Goal: Task Accomplishment & Management: Use online tool/utility

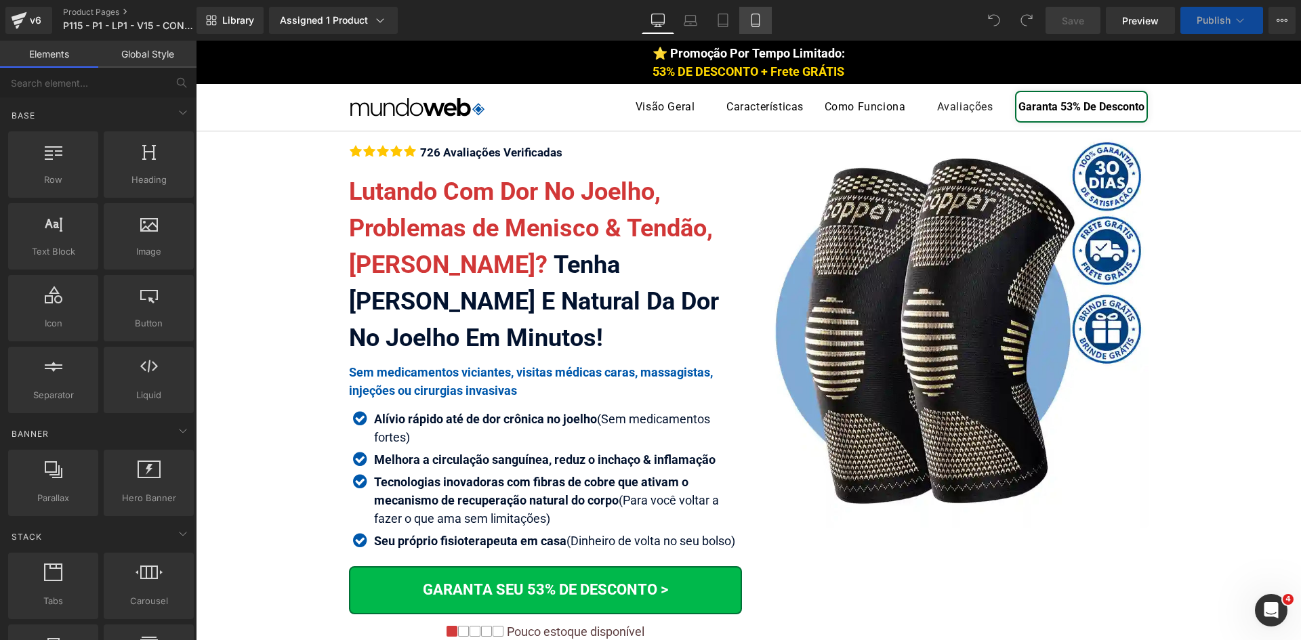
click at [753, 22] on icon at bounding box center [756, 21] width 14 height 14
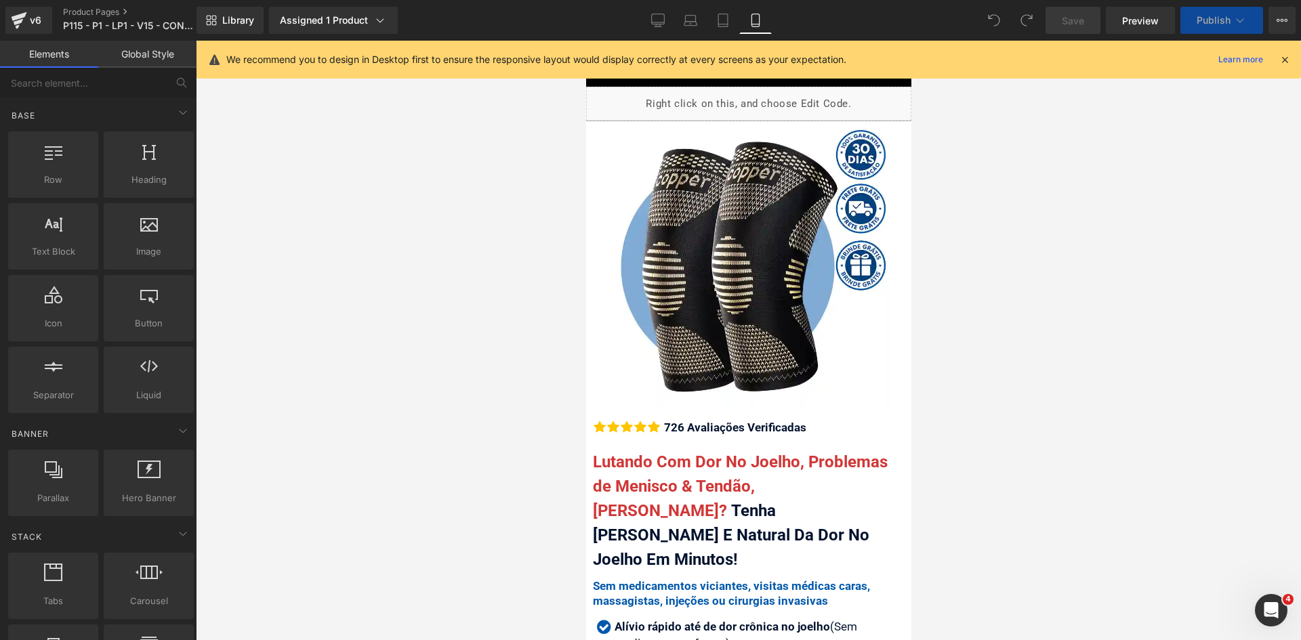
click at [1285, 60] on icon at bounding box center [1285, 60] width 12 height 12
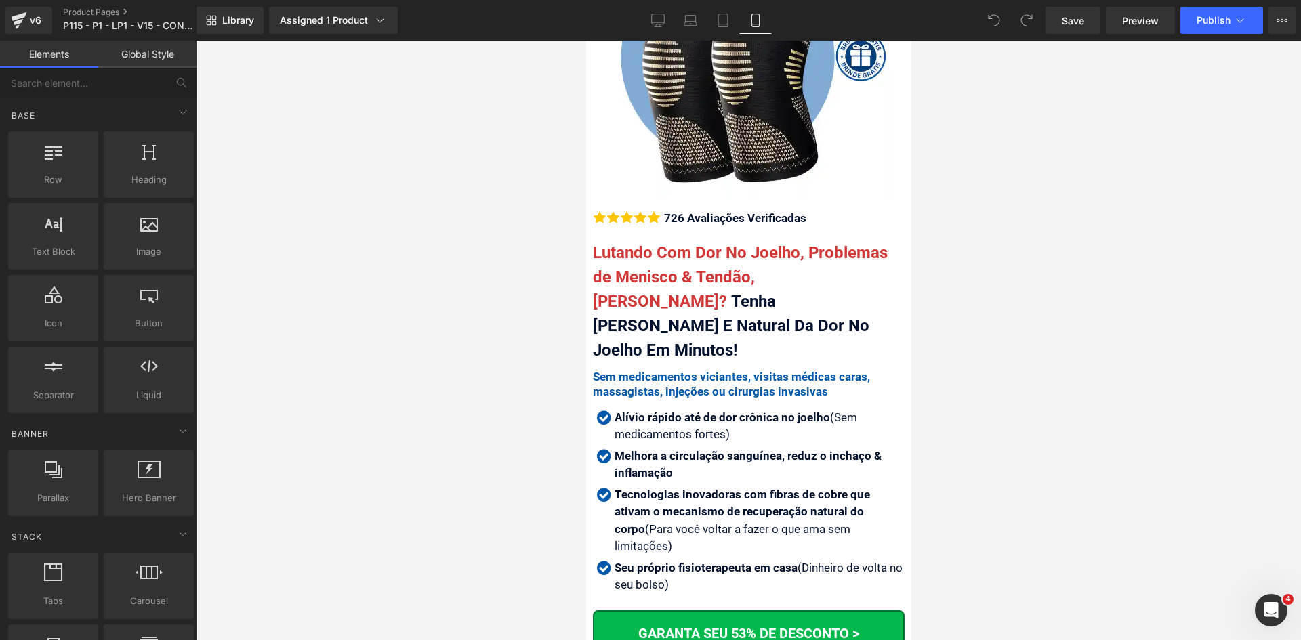
scroll to position [271, 0]
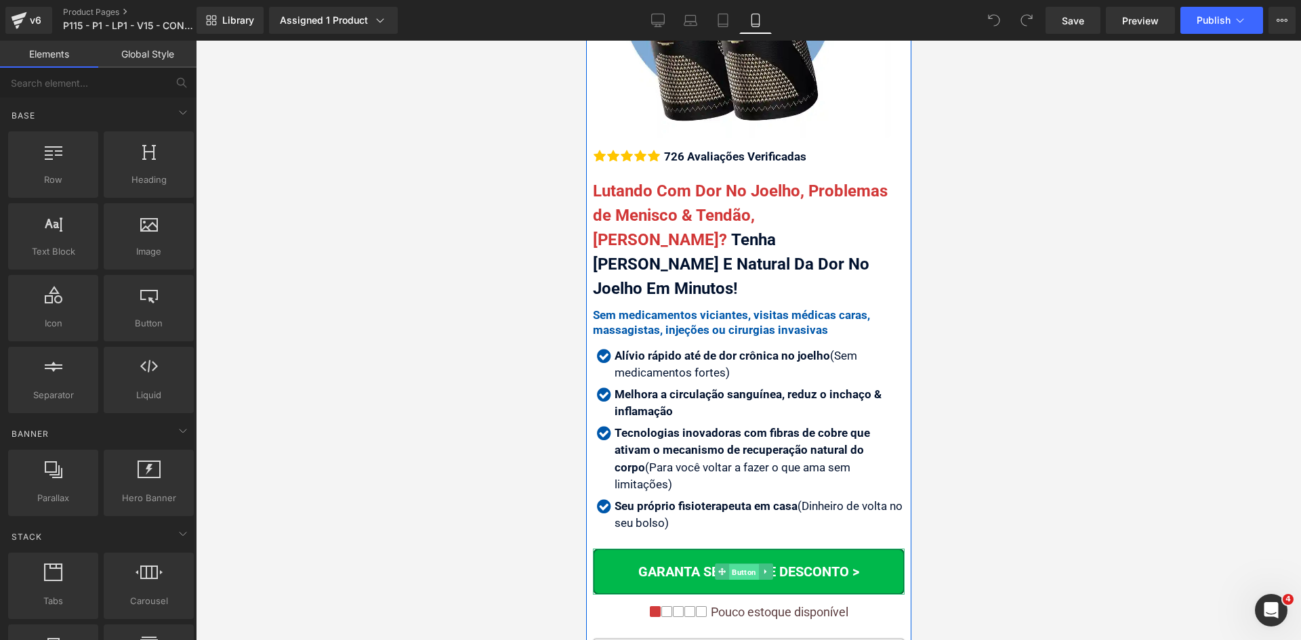
drag, startPoint x: 743, startPoint y: 518, endPoint x: 747, endPoint y: 463, distance: 55.1
click at [743, 564] on span "Button" at bounding box center [743, 572] width 30 height 16
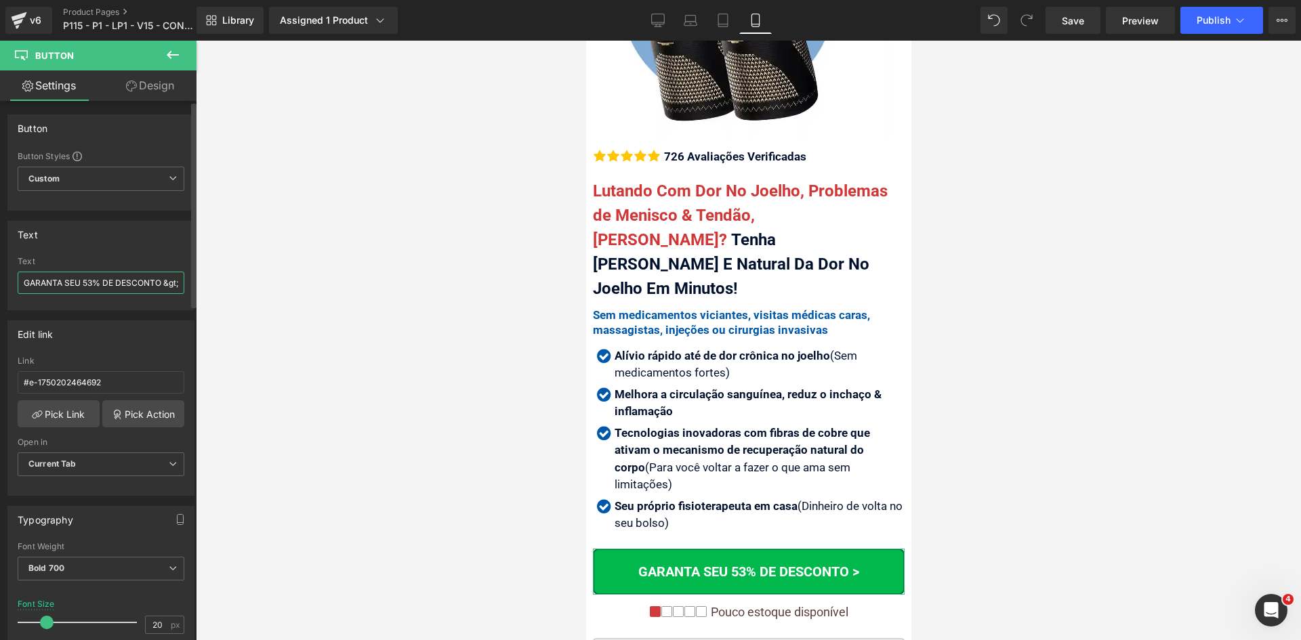
click at [79, 283] on input "GARANTA SEU 53% DE DESCONTO &gt;" at bounding box center [101, 283] width 167 height 22
click at [80, 283] on input "GARANTA SEU 53% DE DESCONTO &gt;" at bounding box center [101, 283] width 167 height 22
type input "GARANTA 53% DE DESCONTO &gt;"
click at [157, 626] on input "20" at bounding box center [158, 625] width 24 height 17
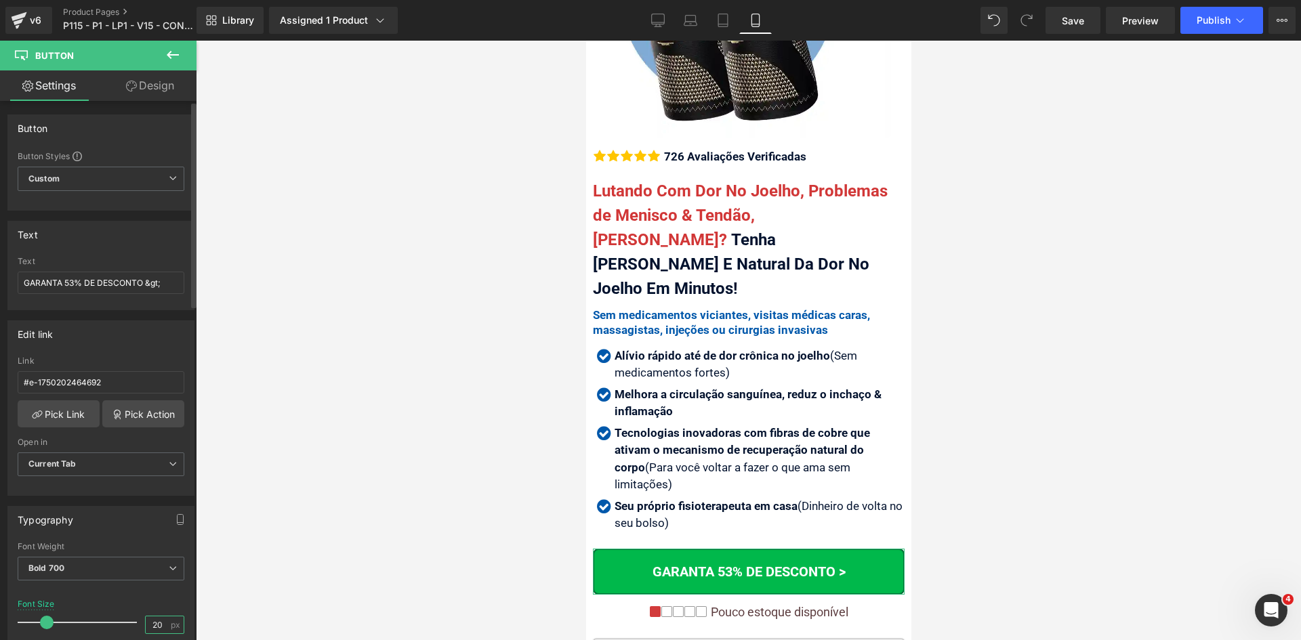
click at [157, 626] on input "20" at bounding box center [158, 625] width 24 height 17
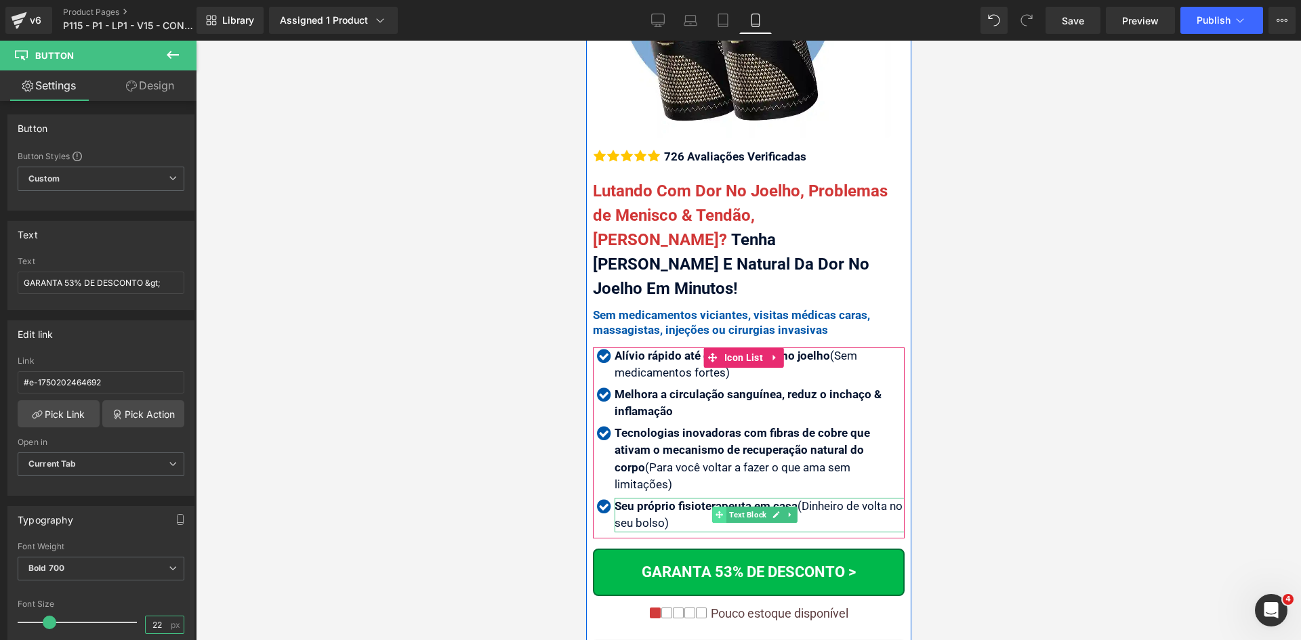
type input "22"
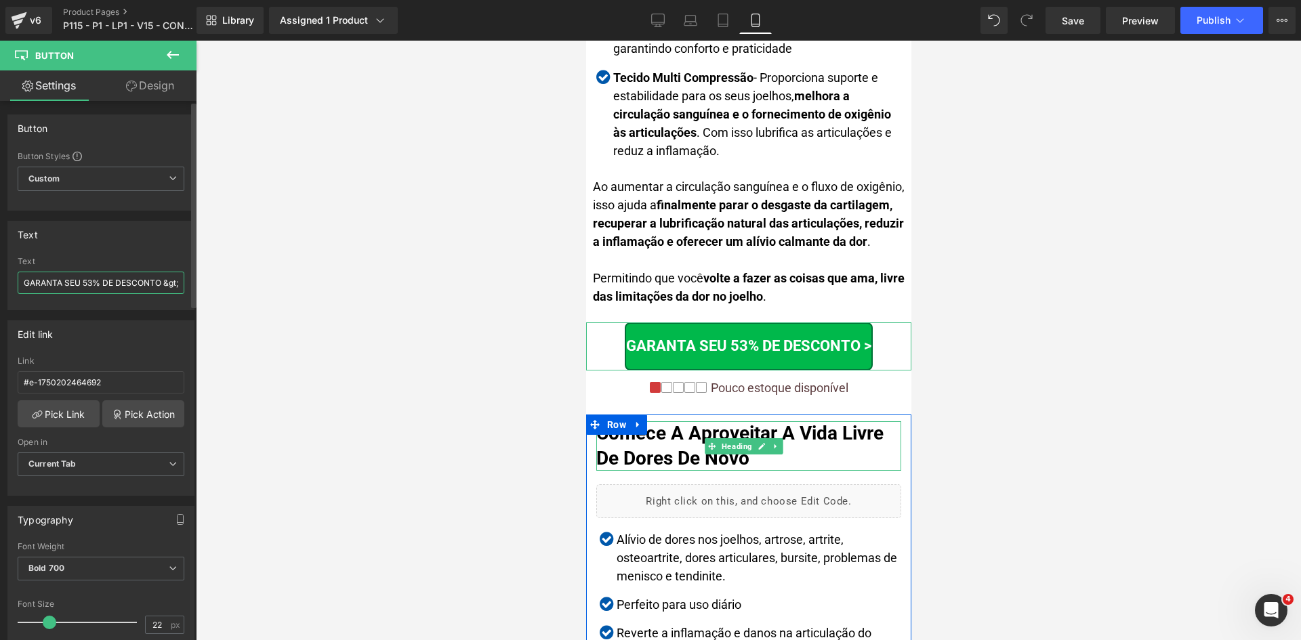
click at [135, 283] on input "GARANTA SEU 53% DE DESCONTO &gt;" at bounding box center [101, 283] width 167 height 22
paste input "text"
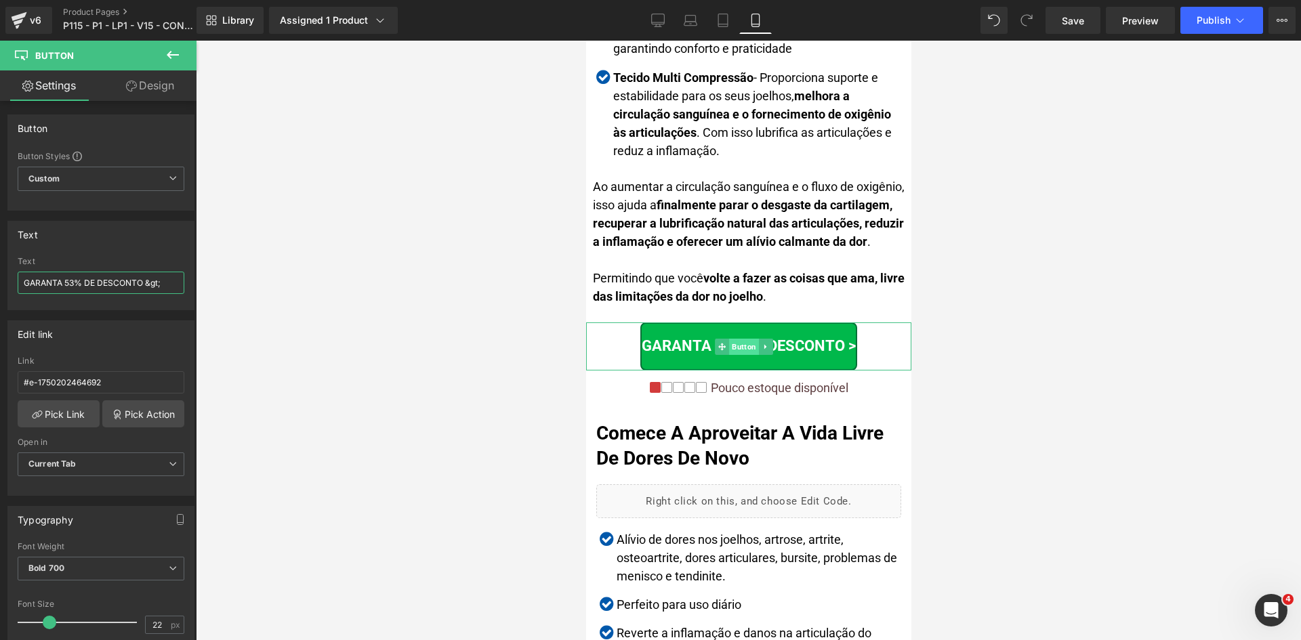
type input "GARANTA SEU 53% DE DESCONTO &gt;"
click at [1023, 347] on div at bounding box center [748, 341] width 1105 height 600
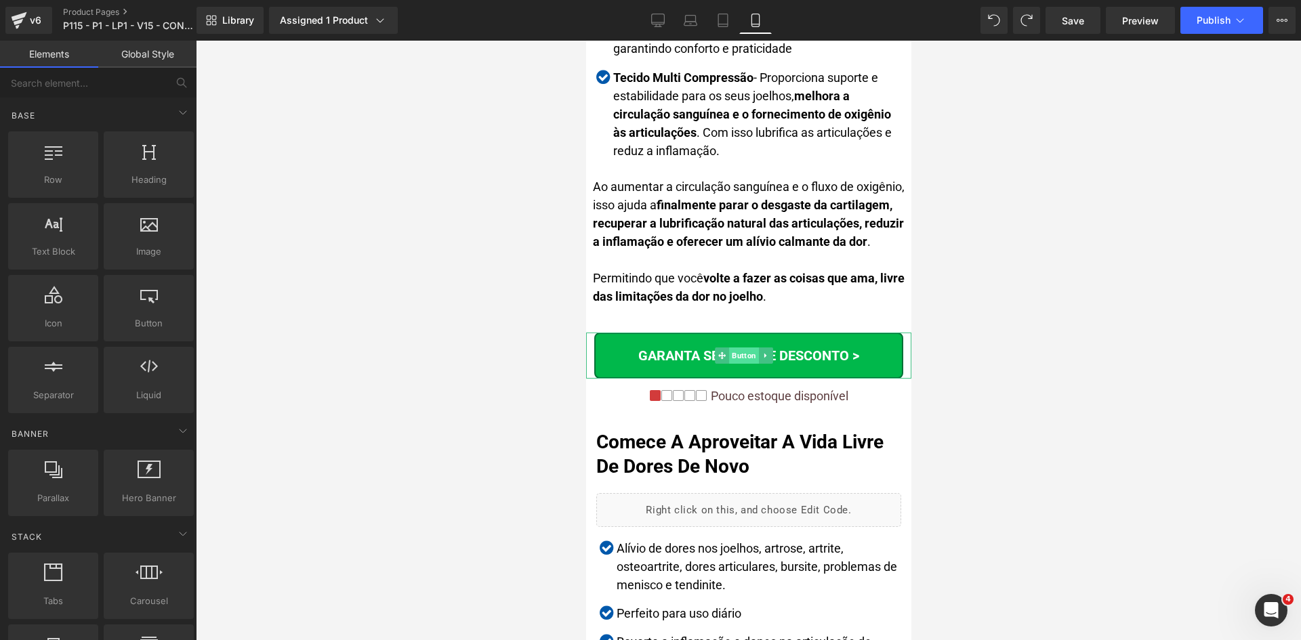
drag, startPoint x: 736, startPoint y: 344, endPoint x: 937, endPoint y: 402, distance: 209.7
click at [736, 348] on span "Button" at bounding box center [743, 356] width 30 height 16
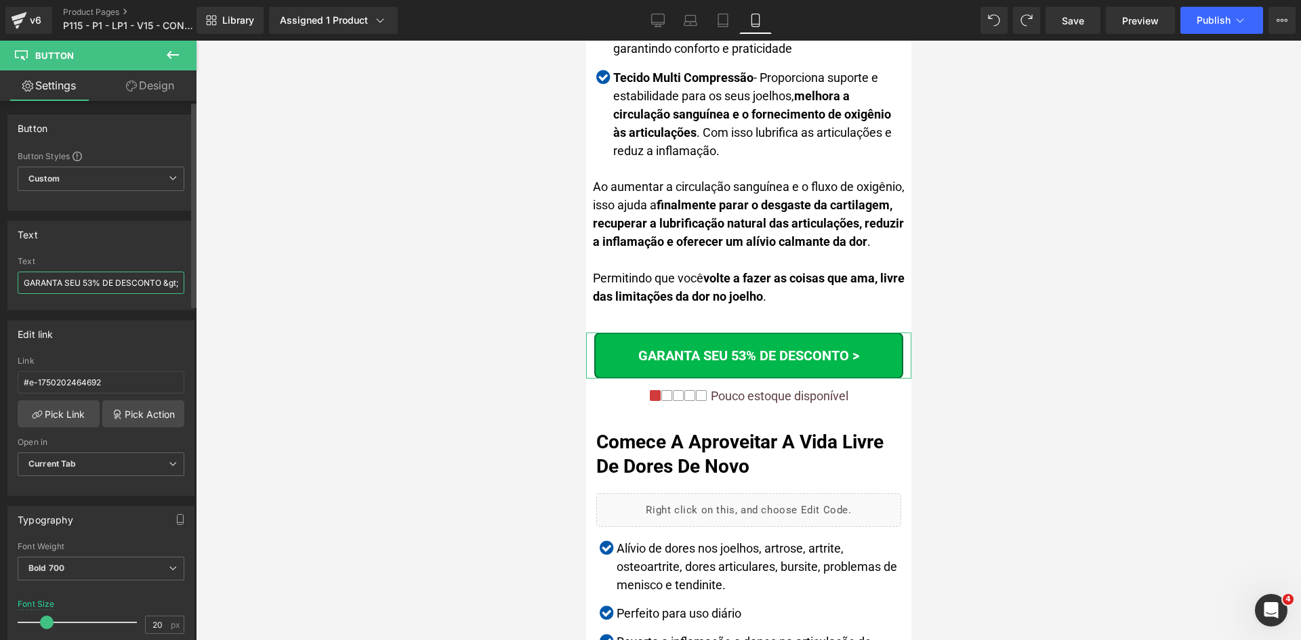
click at [108, 285] on input "GARANTA SEU 53% DE DESCONTO &gt;" at bounding box center [101, 283] width 167 height 22
paste input "text"
type input "GARANTA 53% DE DESCONTO &gt;"
click at [160, 625] on input "20" at bounding box center [158, 625] width 24 height 17
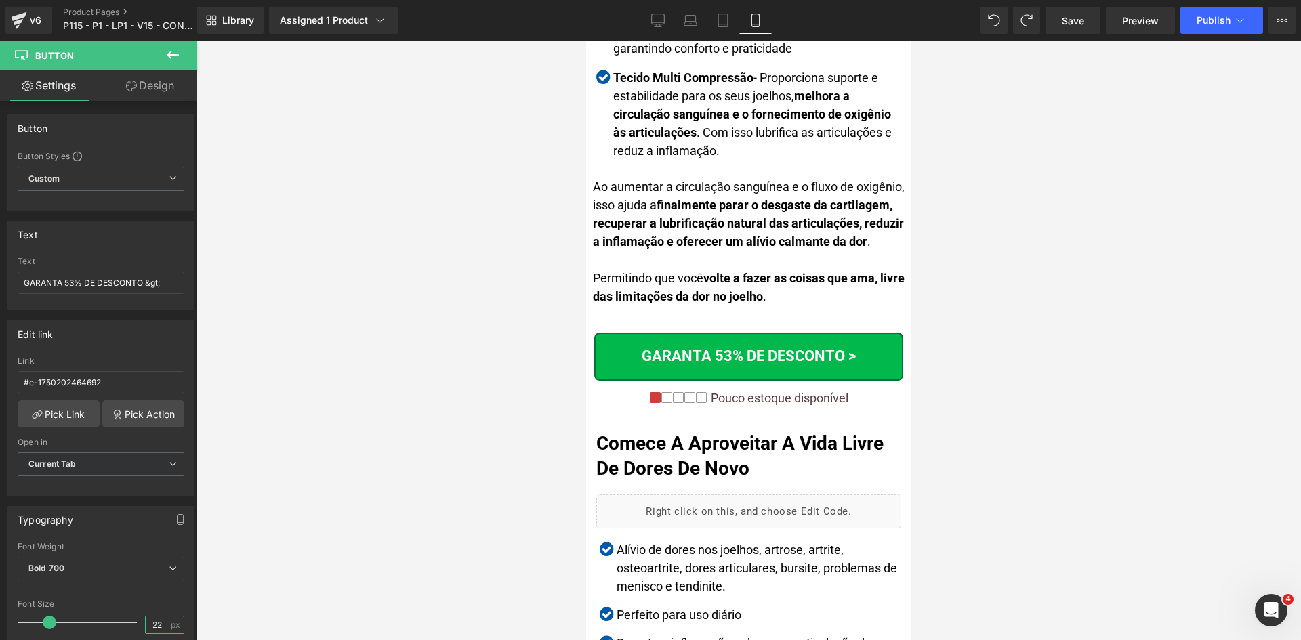
type input "22"
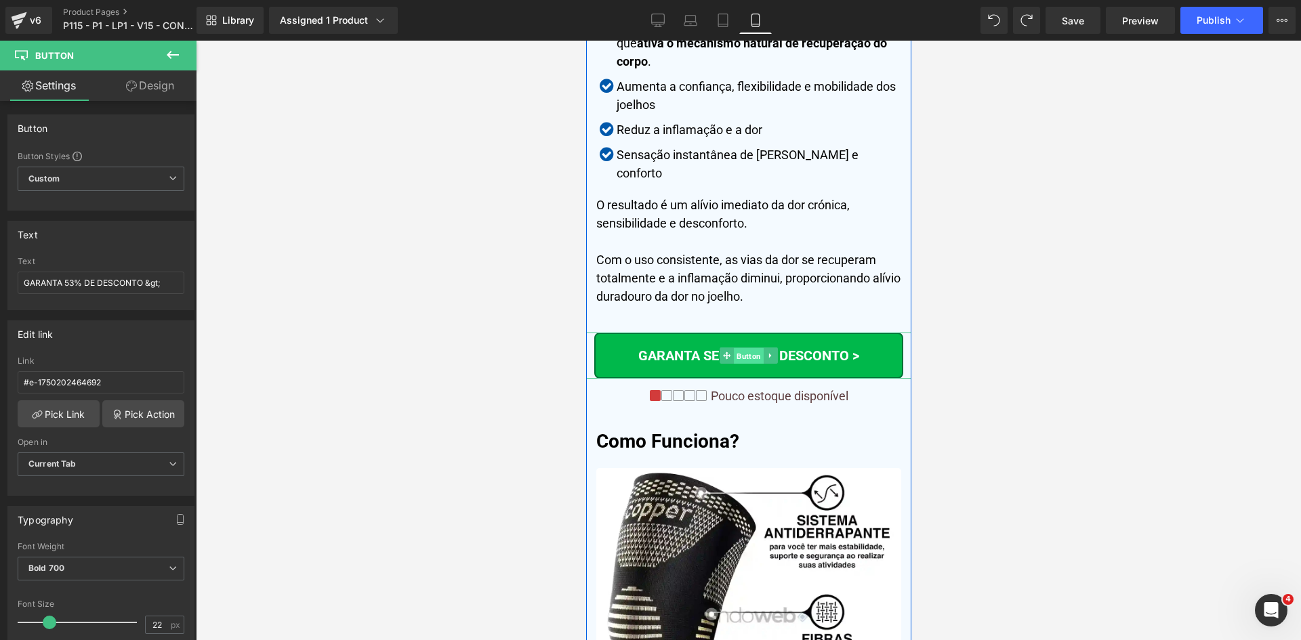
click at [750, 348] on span "Button" at bounding box center [748, 356] width 30 height 16
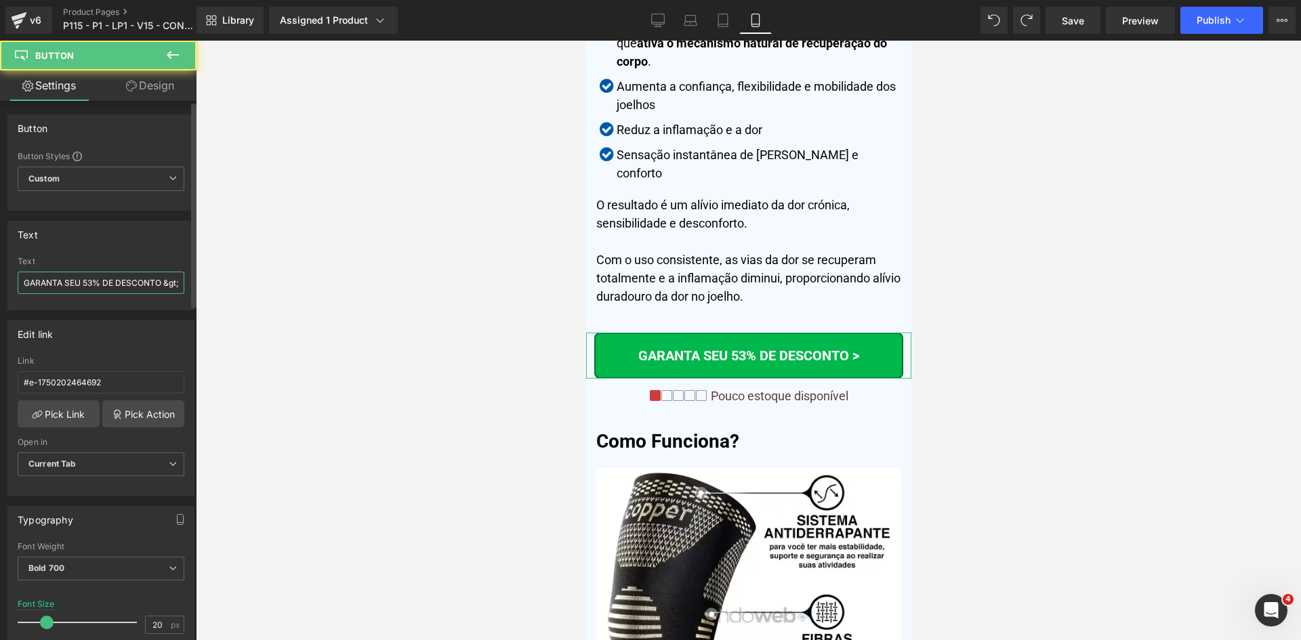
click at [138, 281] on input "GARANTA SEU 53% DE DESCONTO &gt;" at bounding box center [101, 283] width 167 height 22
paste input "text"
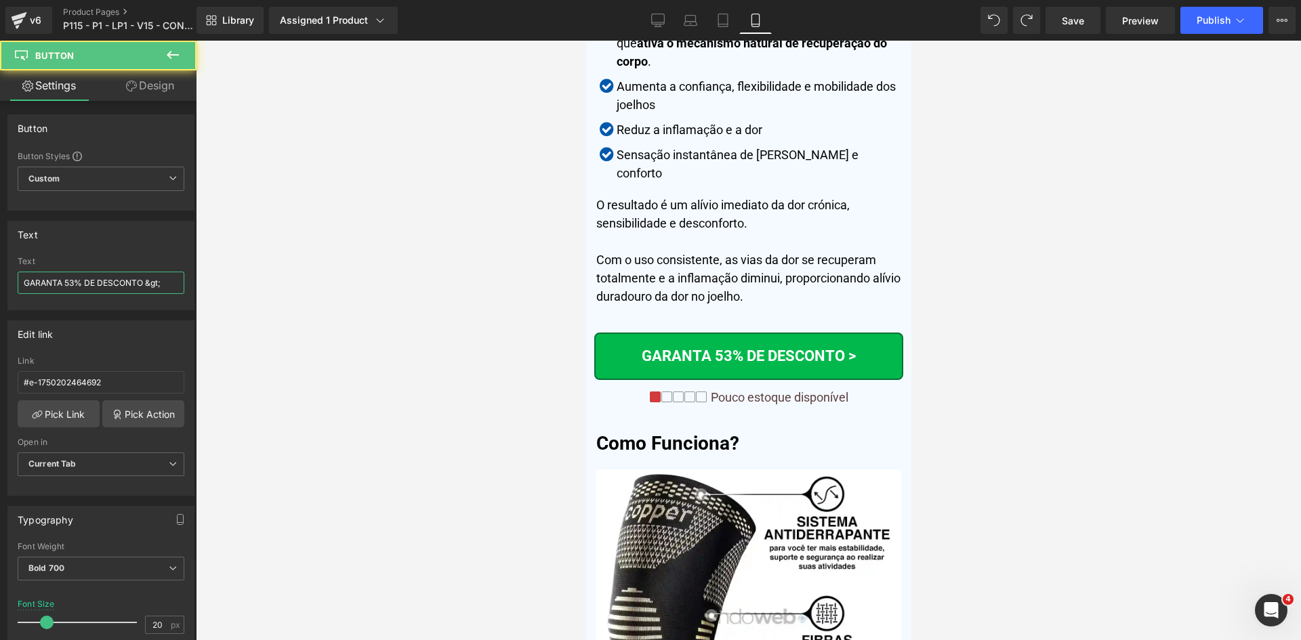
type input "GARANTA 53% DE DESCONTO &gt;"
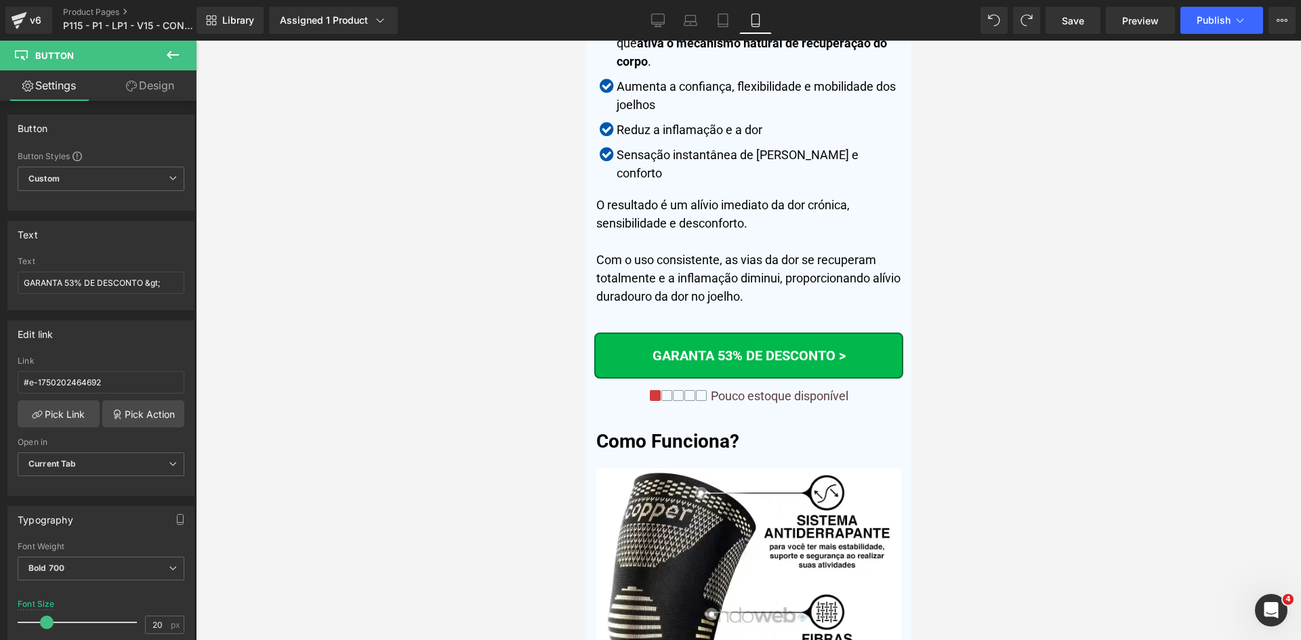
scroll to position [5908, 0]
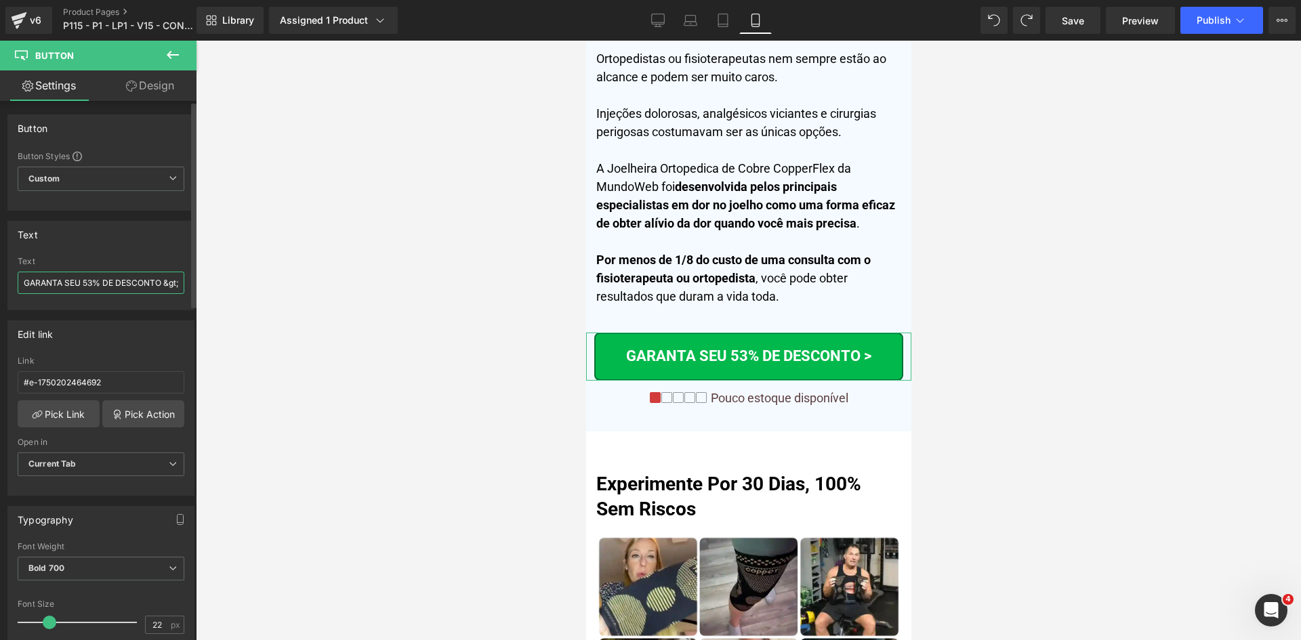
click at [166, 283] on input "GARANTA SEU 53% DE DESCONTO &gt;" at bounding box center [101, 283] width 167 height 22
paste input "text"
type input "GARANTA 53% DE DESCONTO &gt;"
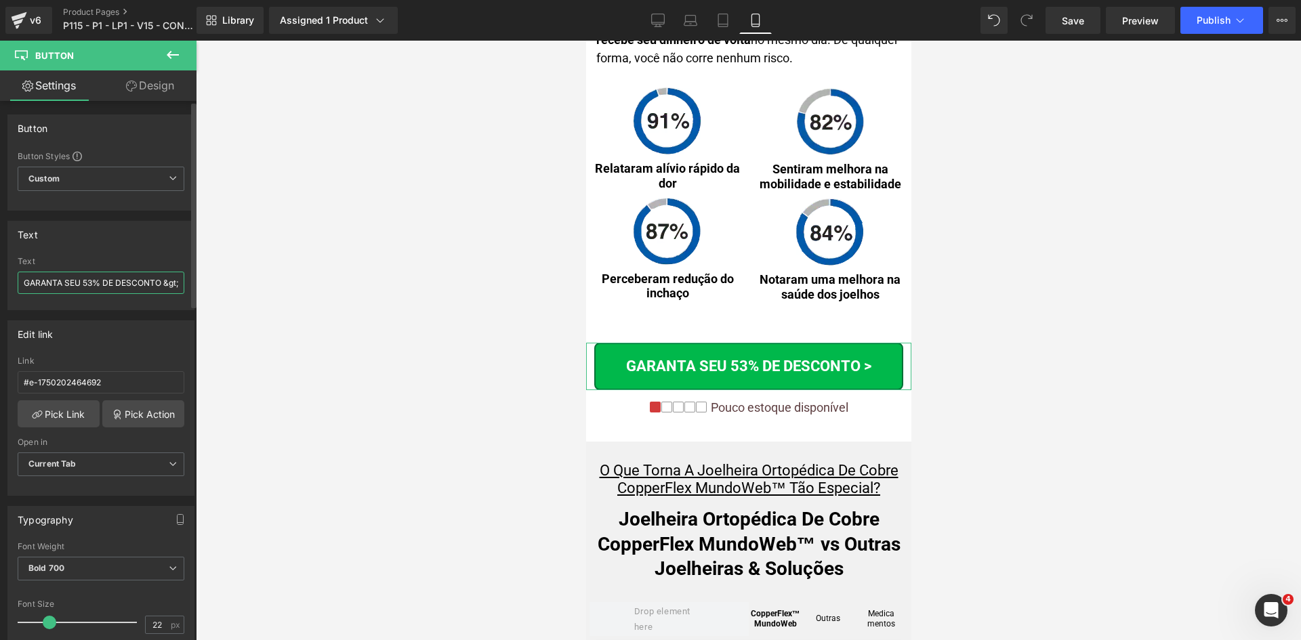
click at [133, 285] on input "GARANTA SEU 53% DE DESCONTO &gt;" at bounding box center [101, 283] width 167 height 22
paste input "text"
type input "GARANTA 53% DE DESCONTO &gt;"
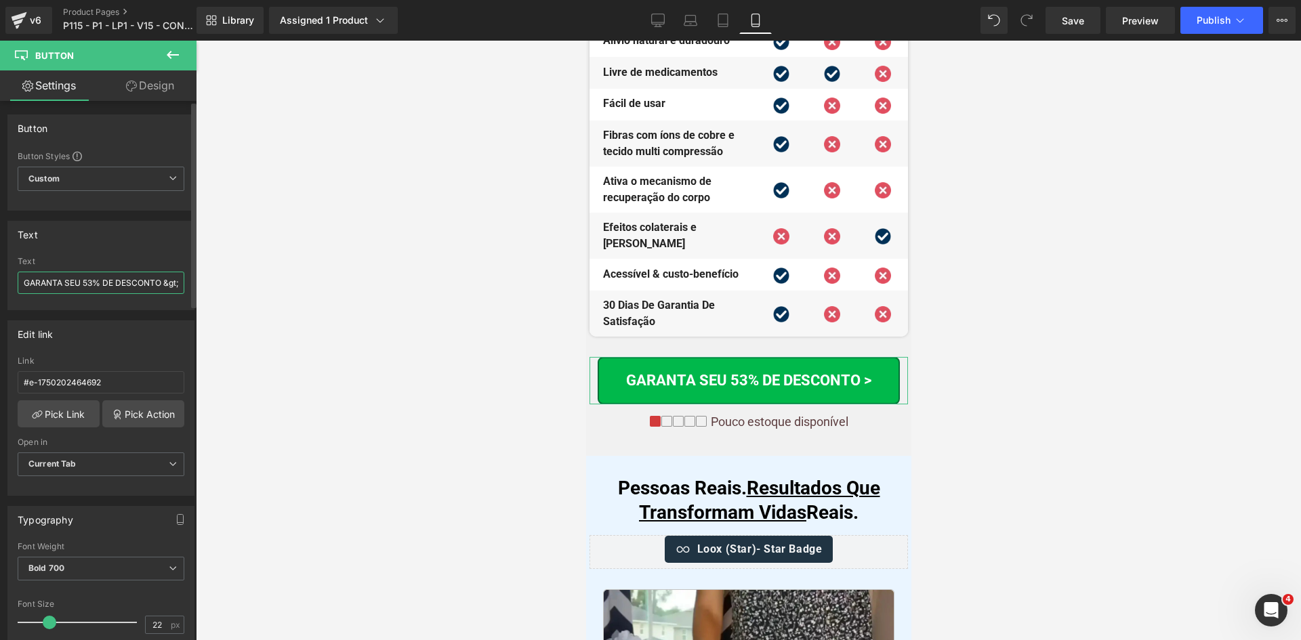
click at [115, 287] on input "GARANTA SEU 53% DE DESCONTO &gt;" at bounding box center [101, 283] width 167 height 22
paste input "text"
type input "GARANTA 53% DE DESCONTO &gt;"
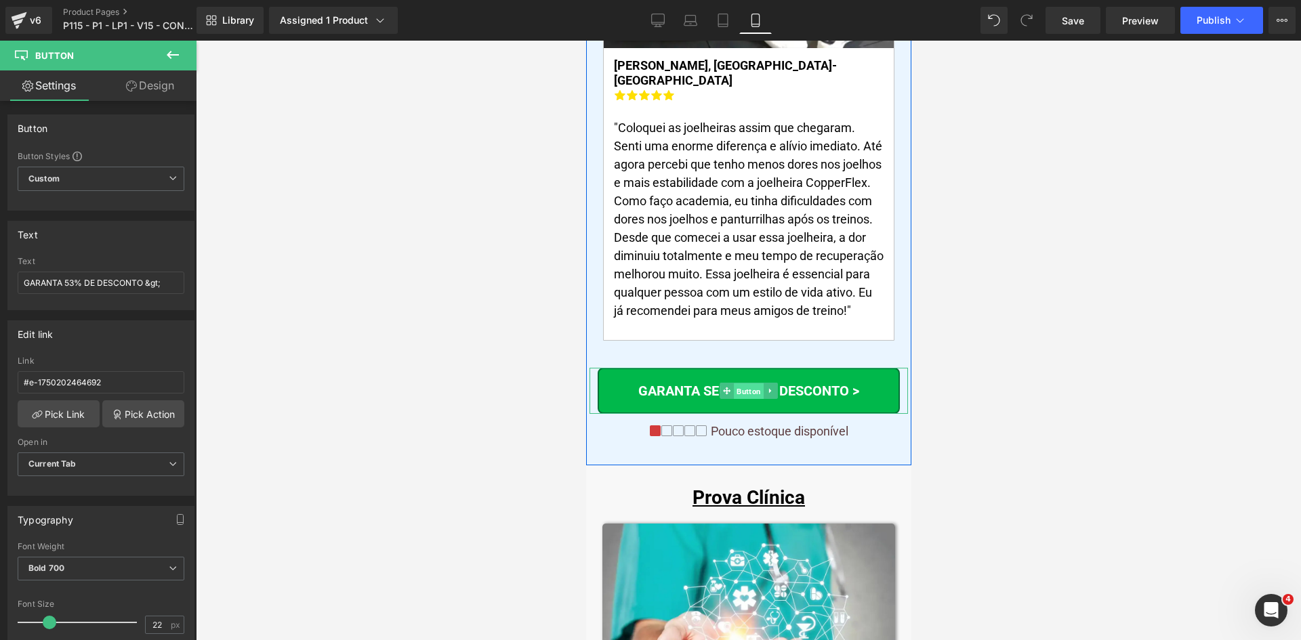
click at [738, 383] on span "Button" at bounding box center [748, 391] width 30 height 16
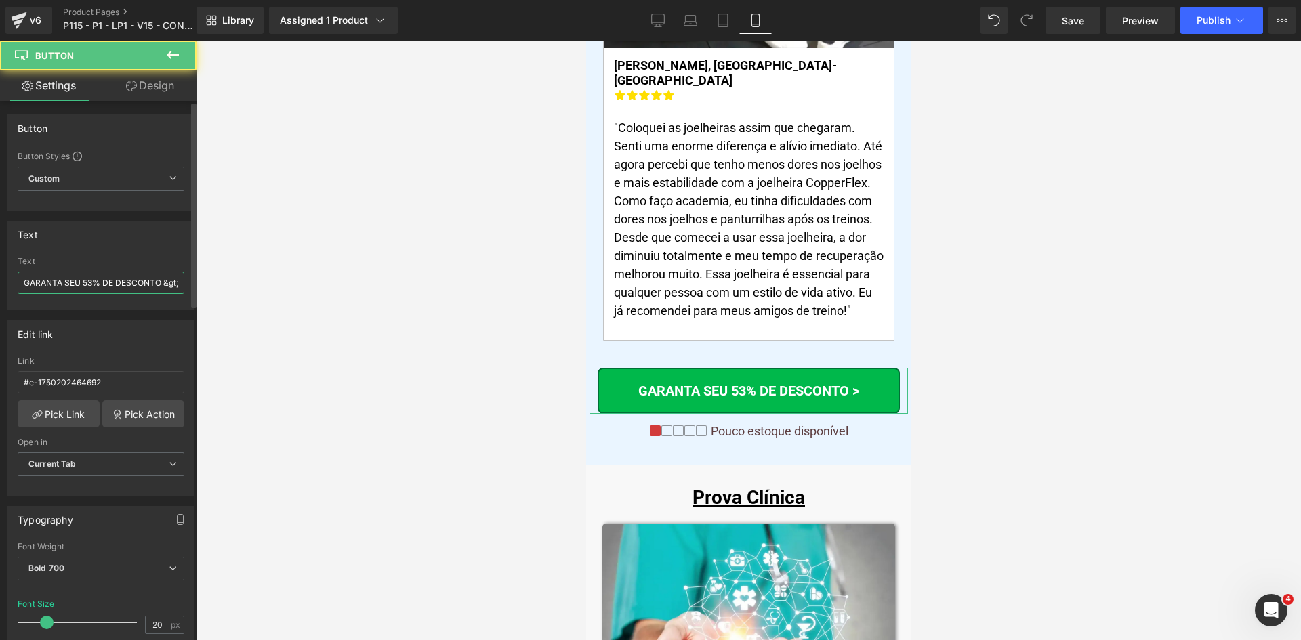
click at [104, 286] on input "GARANTA SEU 53% DE DESCONTO &gt;" at bounding box center [101, 283] width 167 height 22
paste input "text"
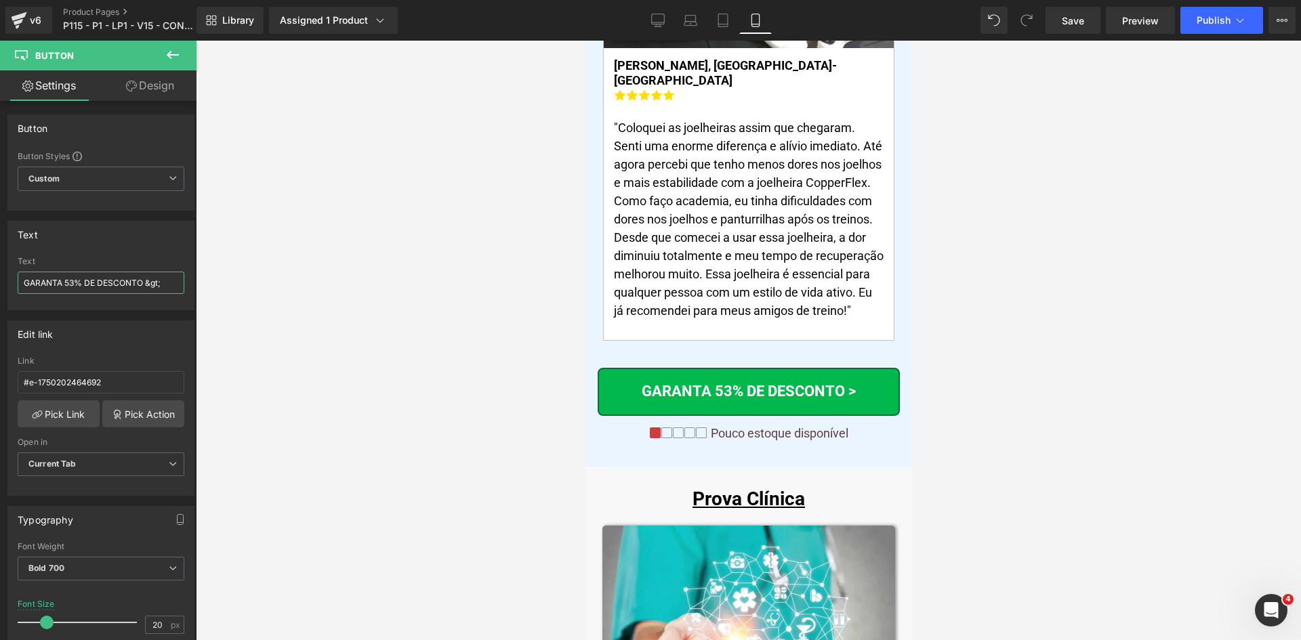
type input "GARANTA 53% DE DESCONTO &gt;"
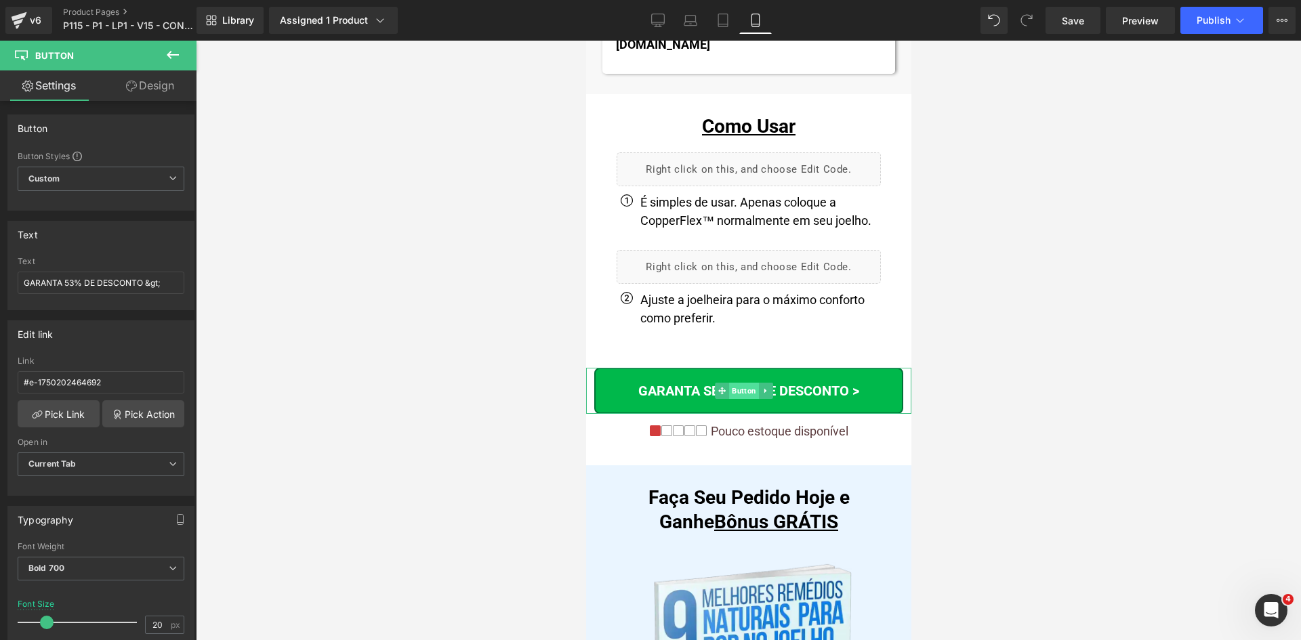
click at [739, 383] on span "Button" at bounding box center [743, 391] width 30 height 16
click at [122, 286] on input "GARANTA SEU 53% DE DESCONTO &gt;" at bounding box center [101, 283] width 167 height 22
paste input "text"
type input "GARANTA 53% DE DESCONTO &gt;"
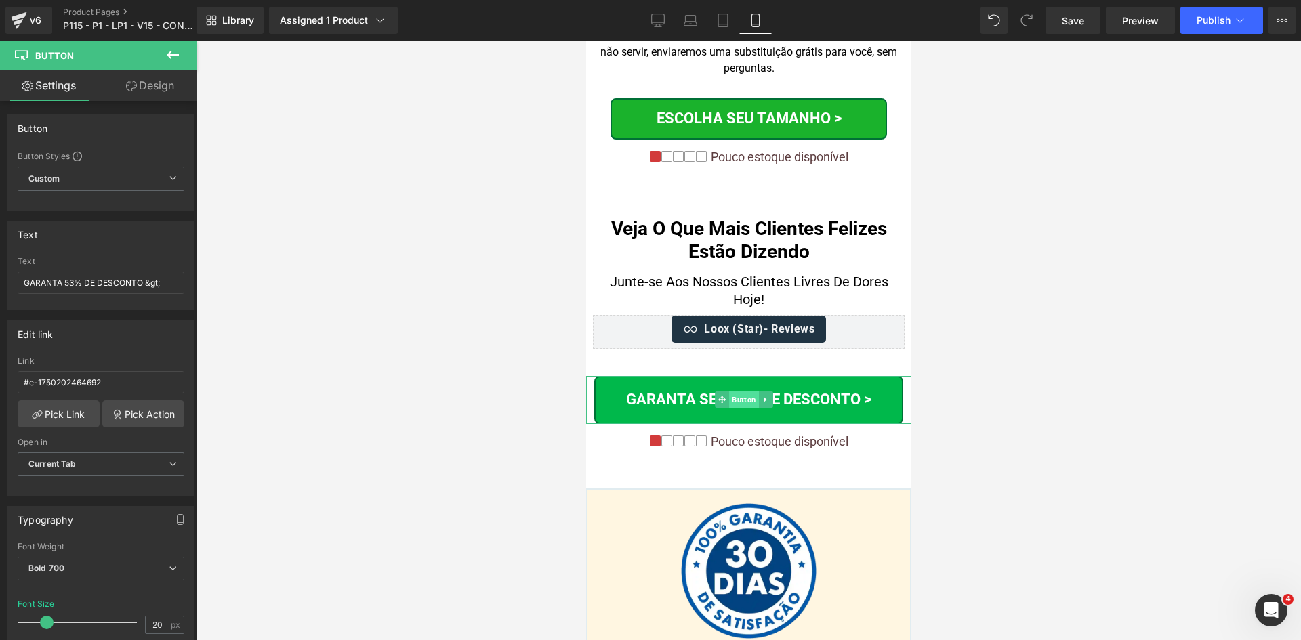
click at [742, 392] on span "Button" at bounding box center [743, 400] width 30 height 16
click at [76, 289] on input "GARANTA SEU 53% DE DESCONTO &gt;" at bounding box center [101, 283] width 167 height 22
paste input "text"
type input "GARANTA 53% DE DESCONTO &gt;"
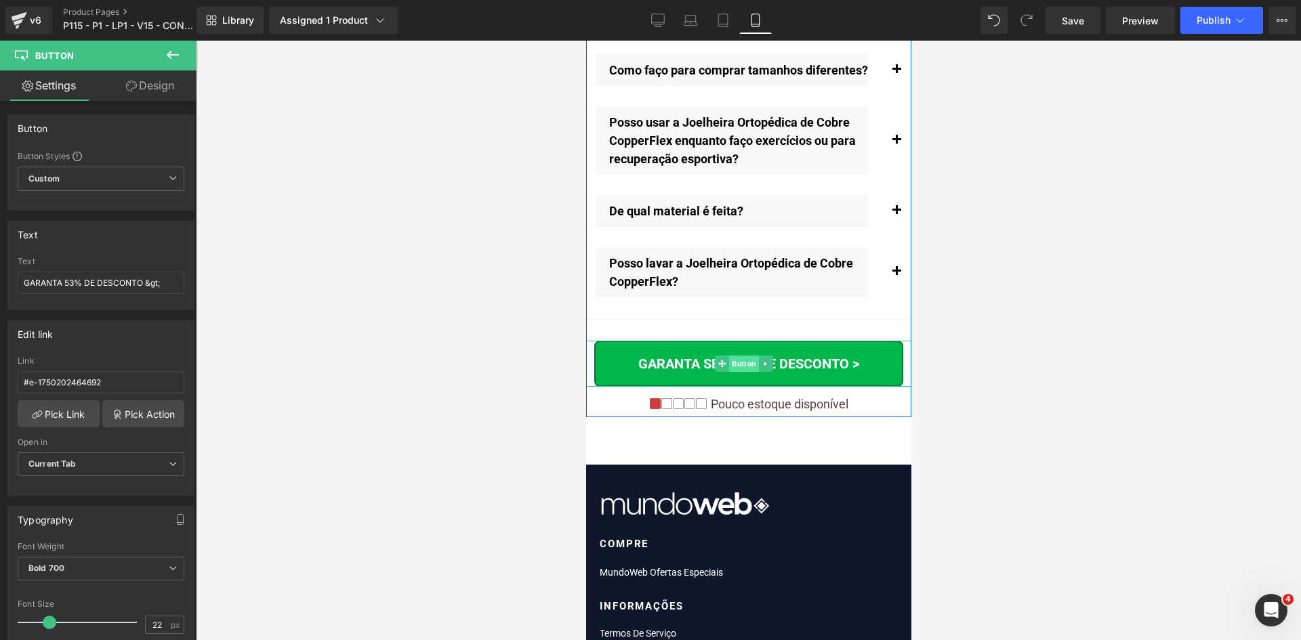
click at [743, 356] on span "Button" at bounding box center [743, 364] width 30 height 16
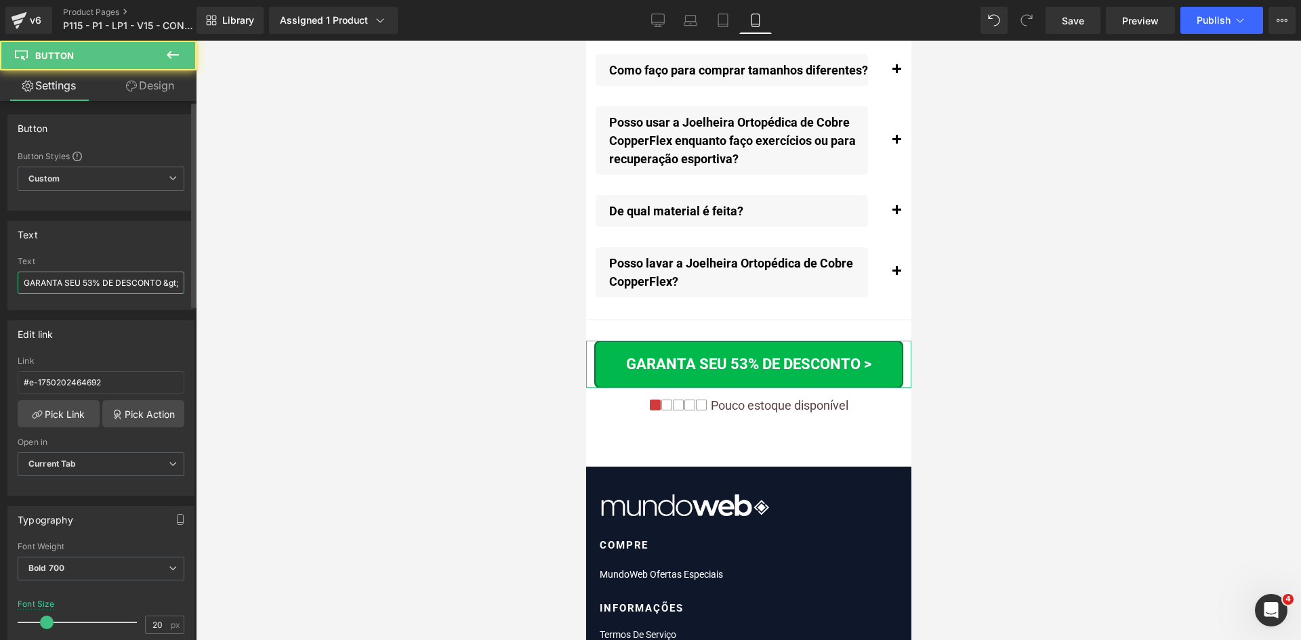
click at [136, 276] on input "GARANTA SEU 53% DE DESCONTO &gt;" at bounding box center [101, 283] width 167 height 22
paste input "text"
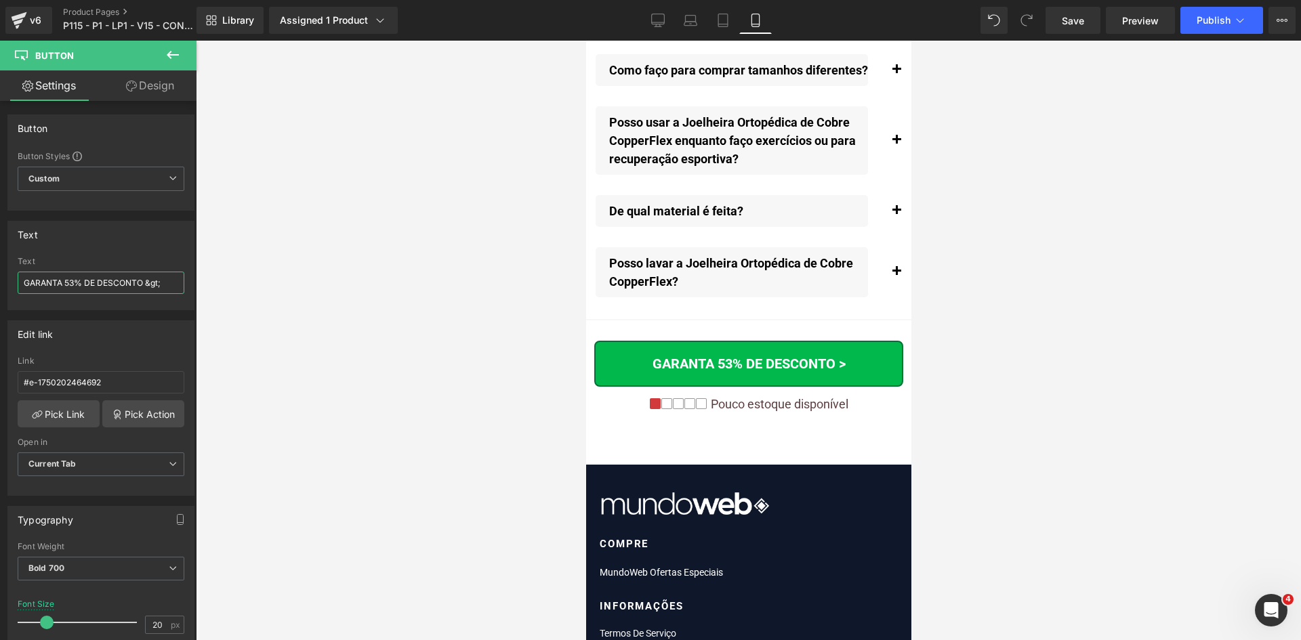
type input "GARANTA 53% DE DESCONTO &gt;"
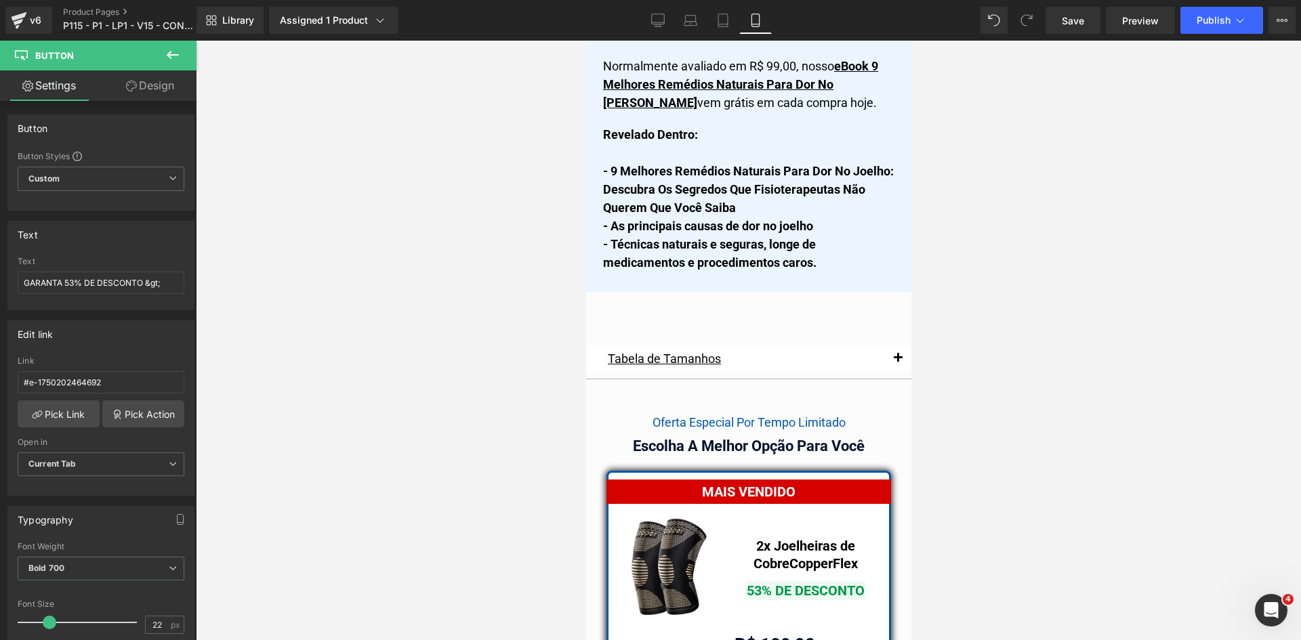
scroll to position [11516, 0]
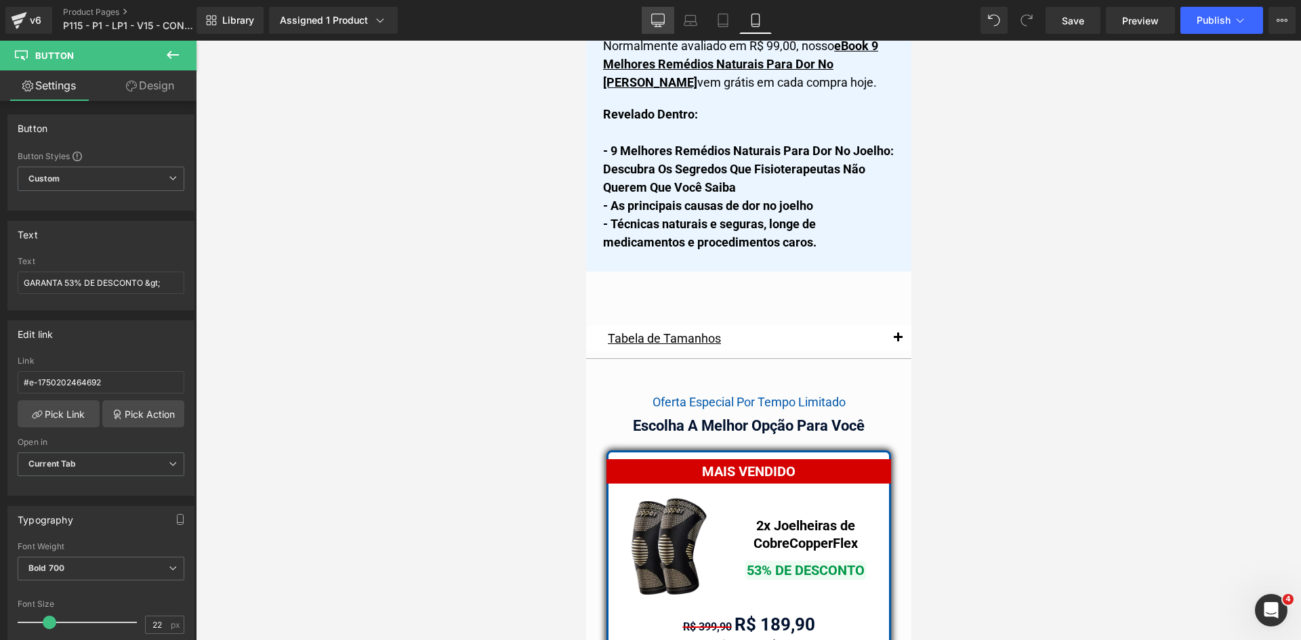
click at [667, 18] on link "Desktop" at bounding box center [658, 20] width 33 height 27
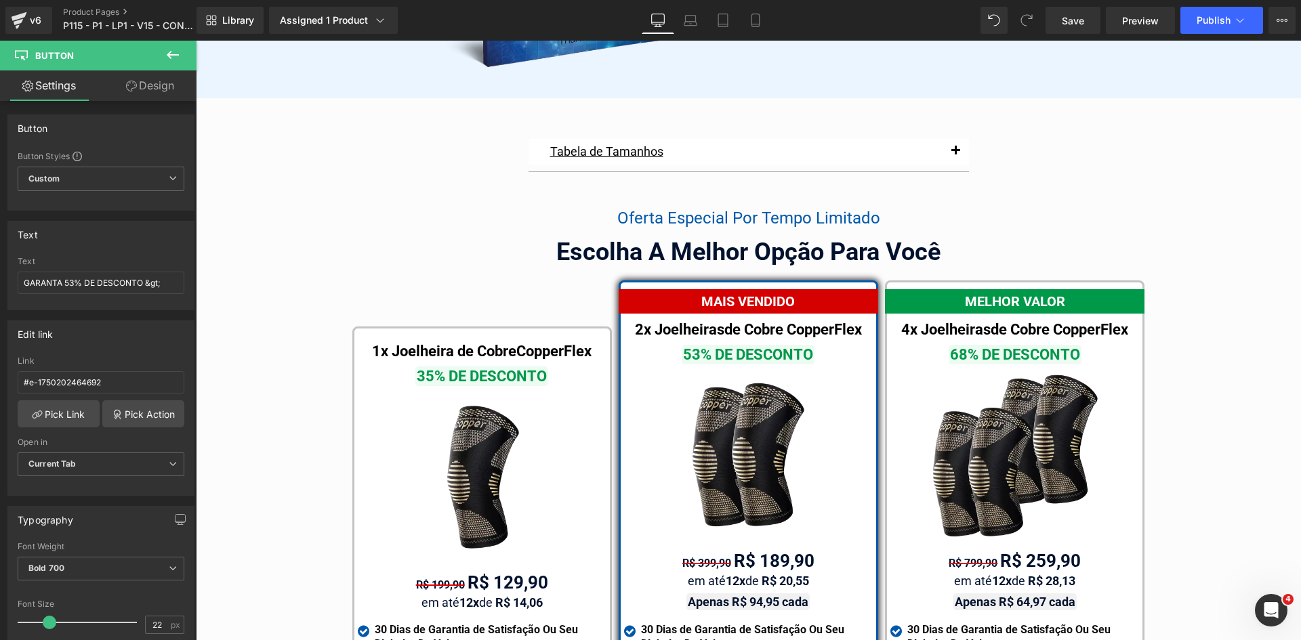
scroll to position [7612, 0]
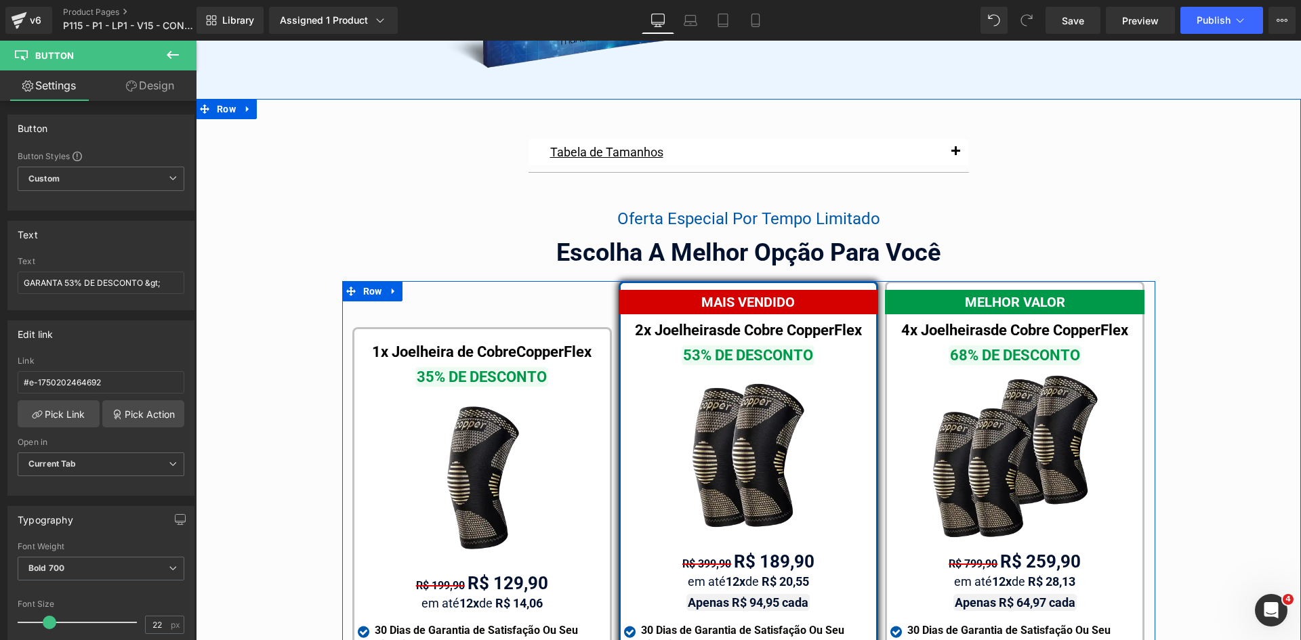
drag, startPoint x: 358, startPoint y: 276, endPoint x: 281, endPoint y: 215, distance: 98.4
click at [360, 281] on span "Row" at bounding box center [373, 291] width 26 height 20
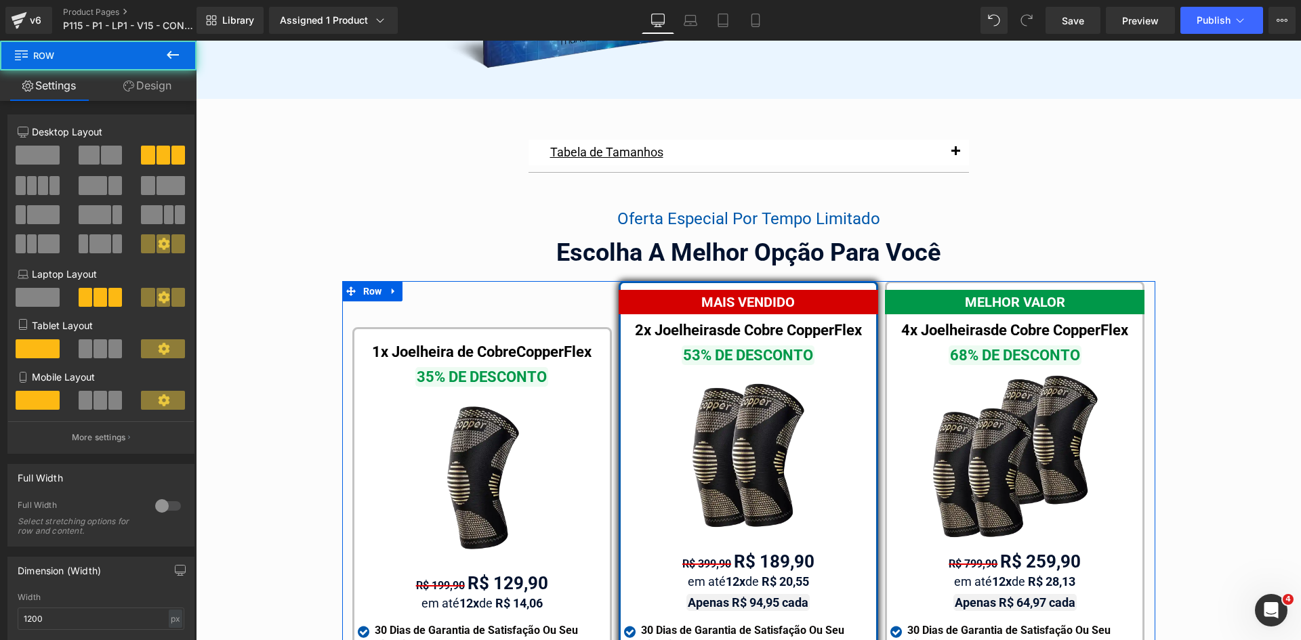
click at [147, 90] on link "Design" at bounding box center [147, 85] width 98 height 30
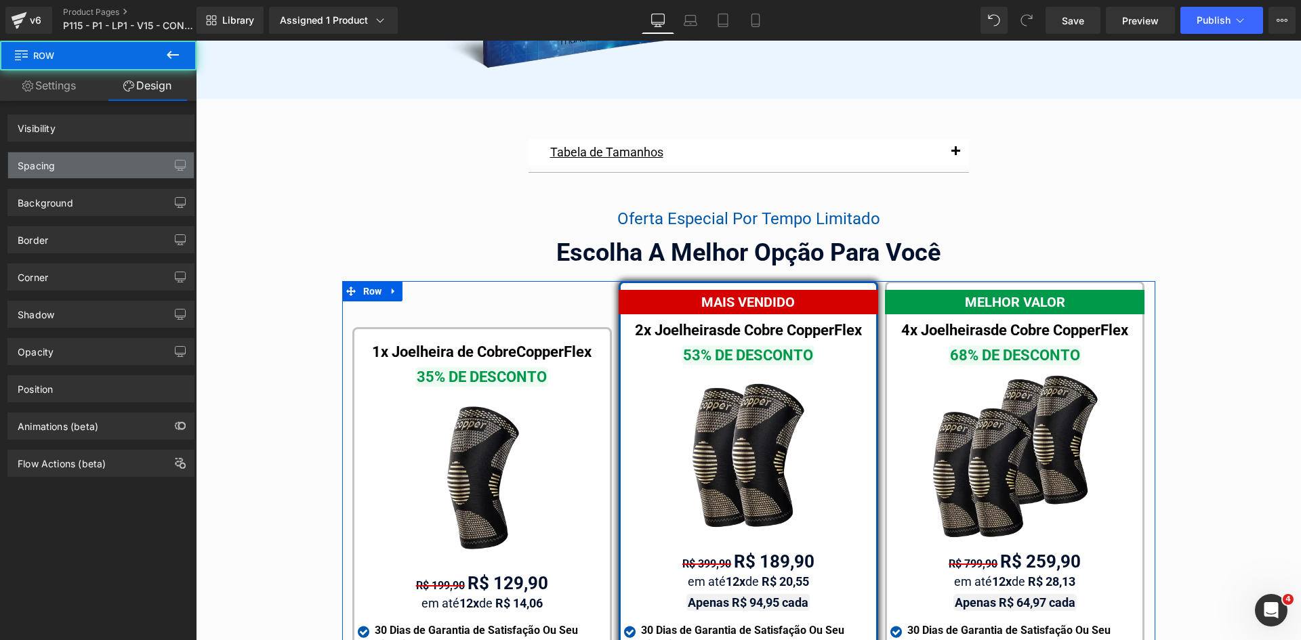
click at [12, 165] on div "Spacing" at bounding box center [101, 165] width 186 height 26
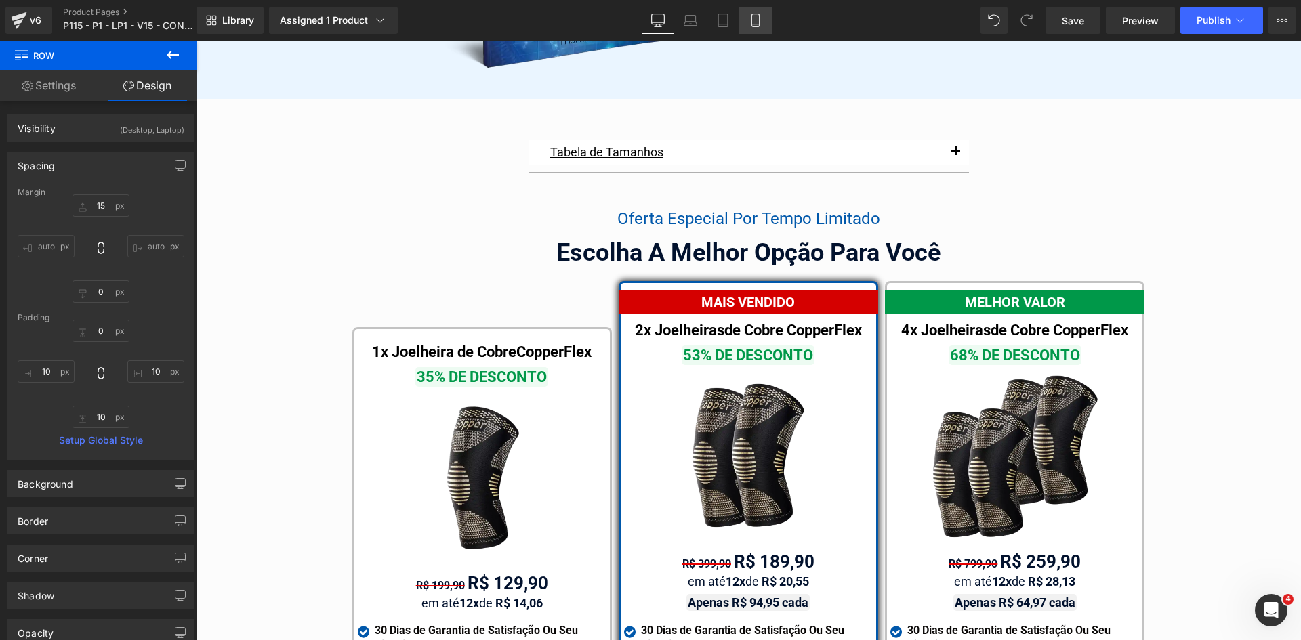
drag, startPoint x: 776, startPoint y: 19, endPoint x: 751, endPoint y: 22, distance: 24.5
click at [768, 20] on div "Library Assigned 1 Product Product Preview Joelheira Ortopédica de Cobre Copper…" at bounding box center [748, 20] width 1104 height 27
click at [751, 22] on icon at bounding box center [756, 21] width 14 height 14
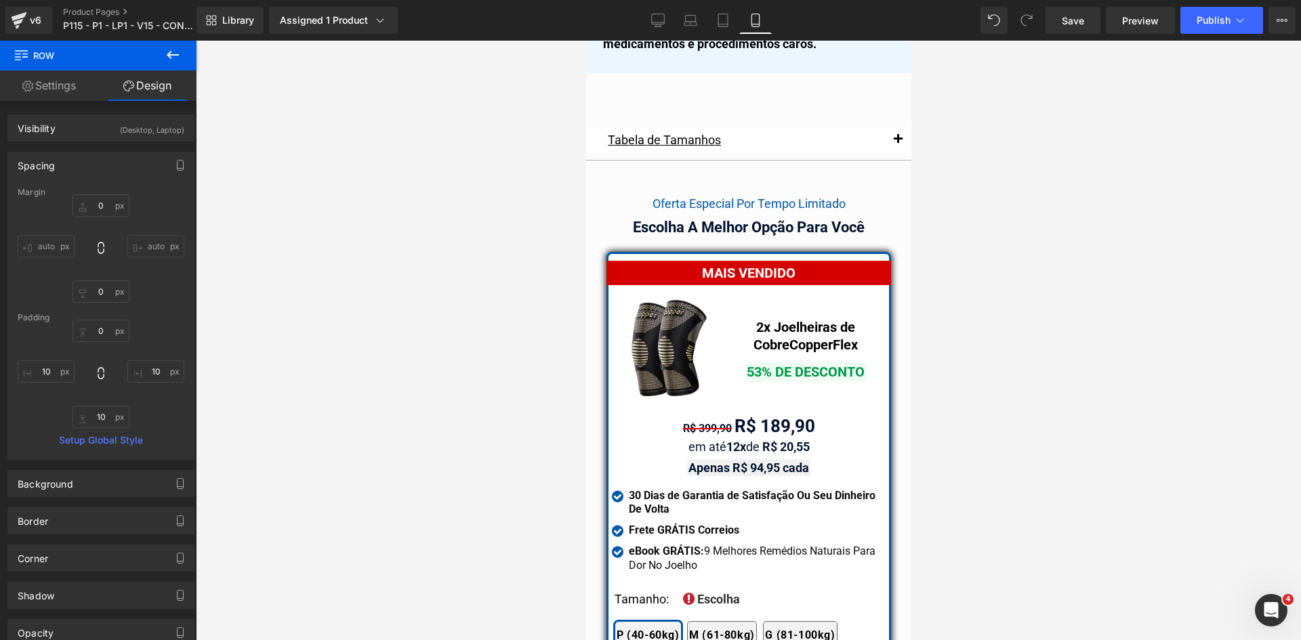
scroll to position [11709, 0]
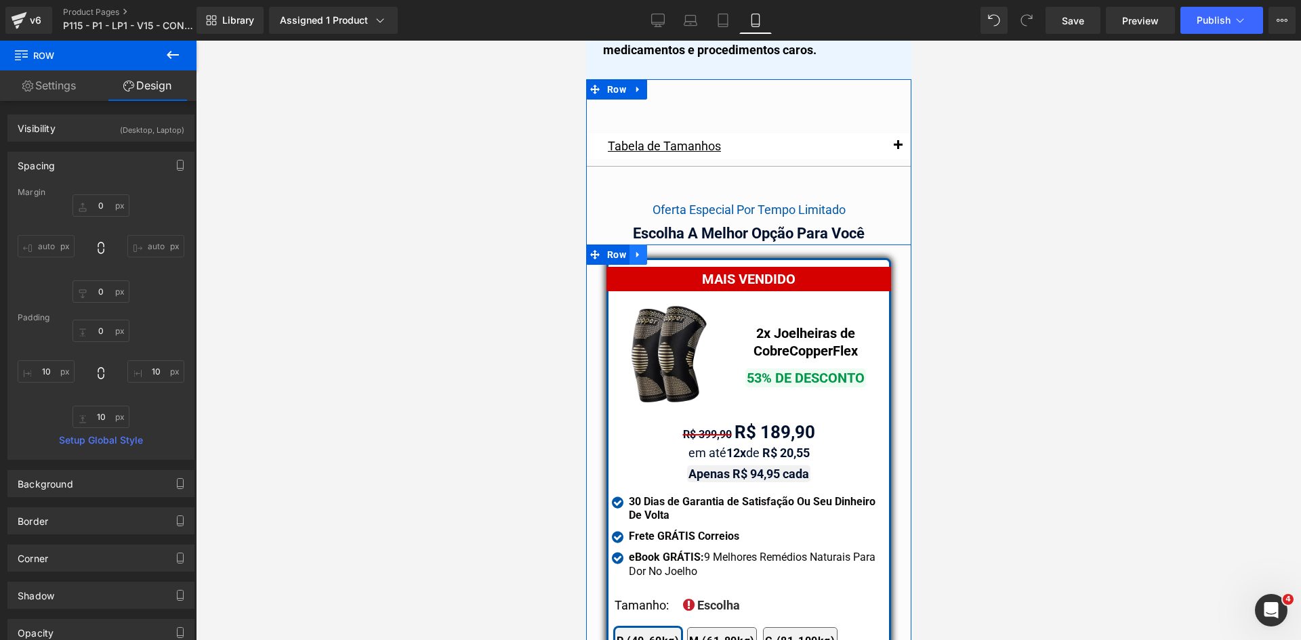
click at [633, 249] on icon at bounding box center [637, 254] width 9 height 10
click at [604, 245] on span "Row" at bounding box center [616, 255] width 26 height 20
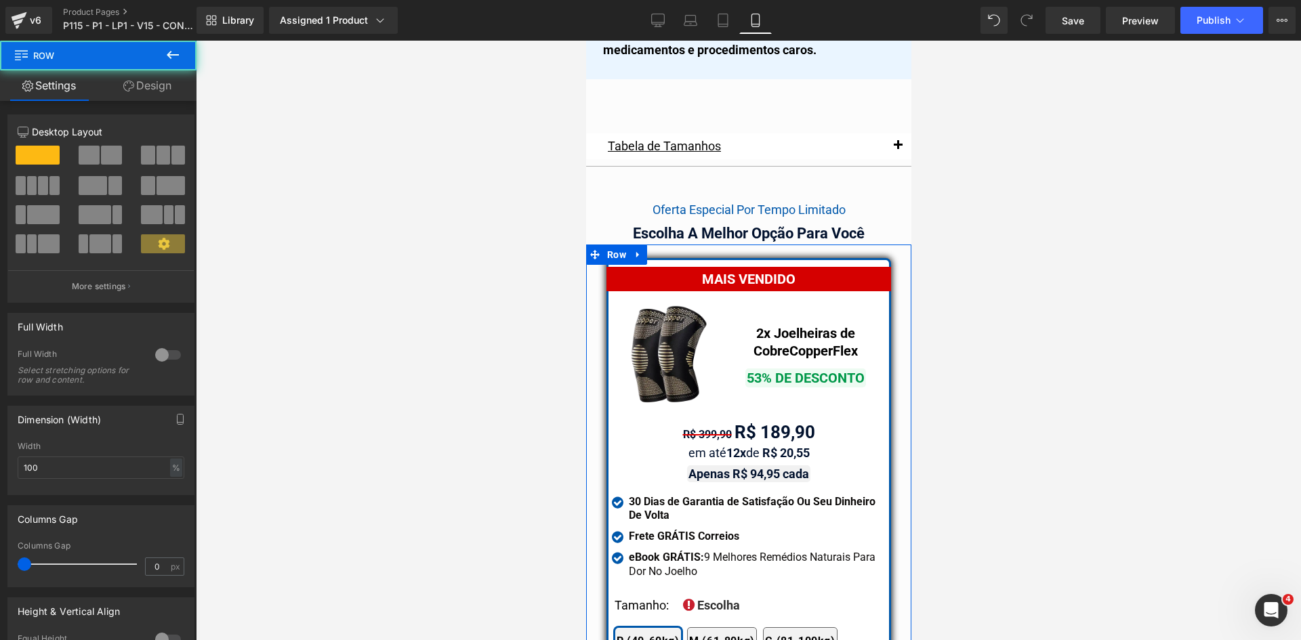
click at [135, 81] on link "Design" at bounding box center [147, 85] width 98 height 30
click at [0, 0] on div "Spacing" at bounding box center [0, 0] width 0 height 0
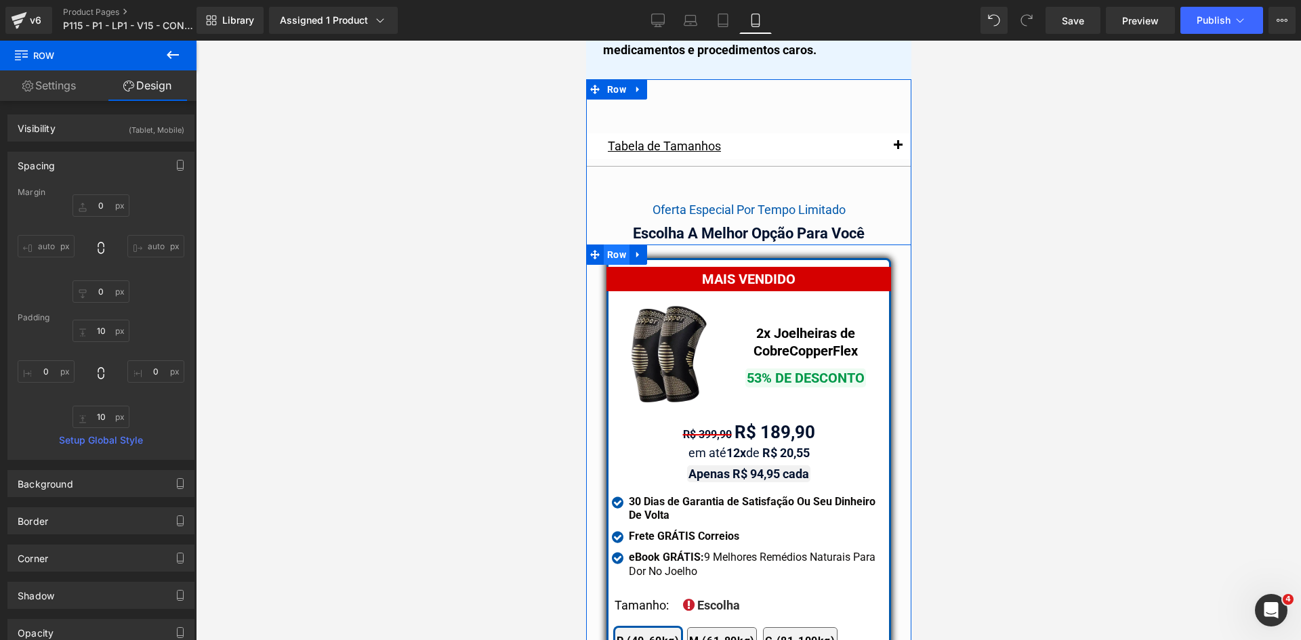
click at [615, 245] on span "Row" at bounding box center [616, 255] width 26 height 20
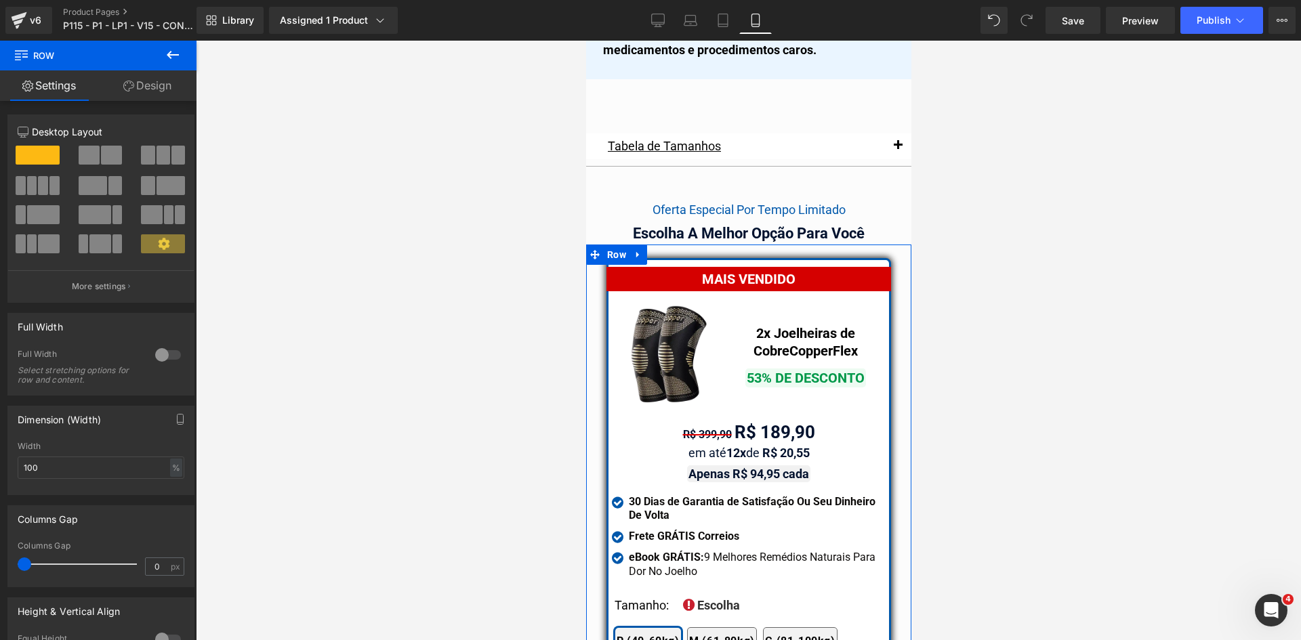
click at [156, 97] on link "Design" at bounding box center [147, 85] width 98 height 30
click at [0, 0] on div "Spacing" at bounding box center [0, 0] width 0 height 0
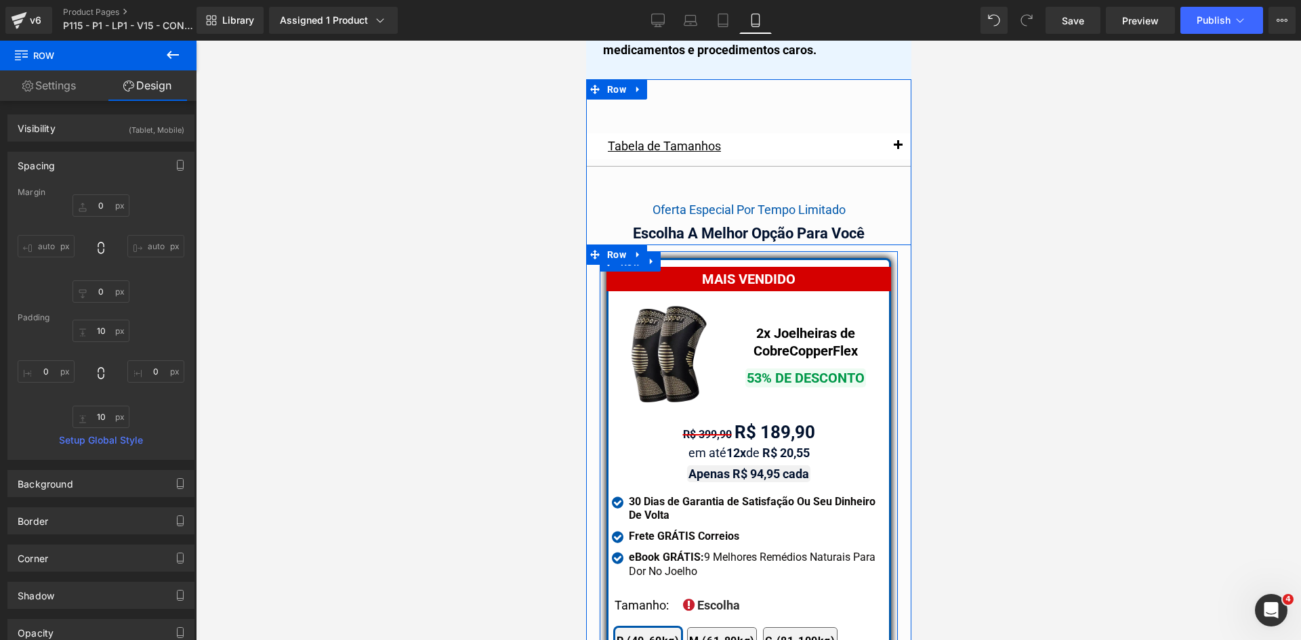
click at [621, 252] on span "Row" at bounding box center [630, 262] width 26 height 20
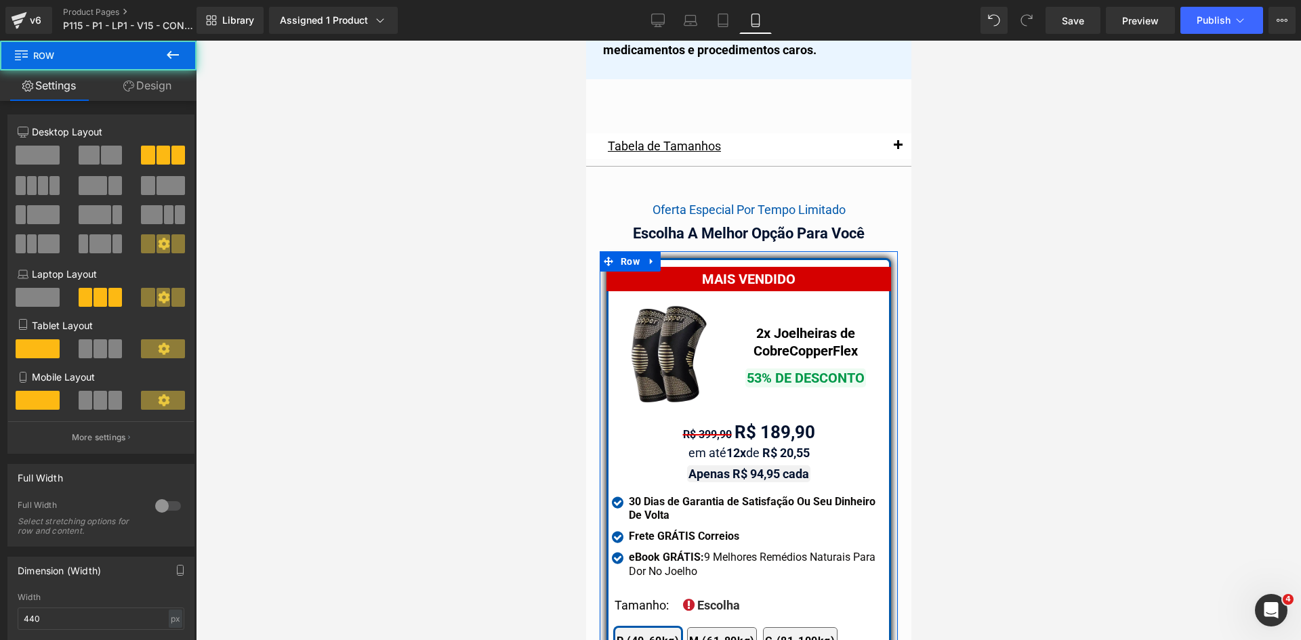
click at [159, 96] on link "Design" at bounding box center [147, 85] width 98 height 30
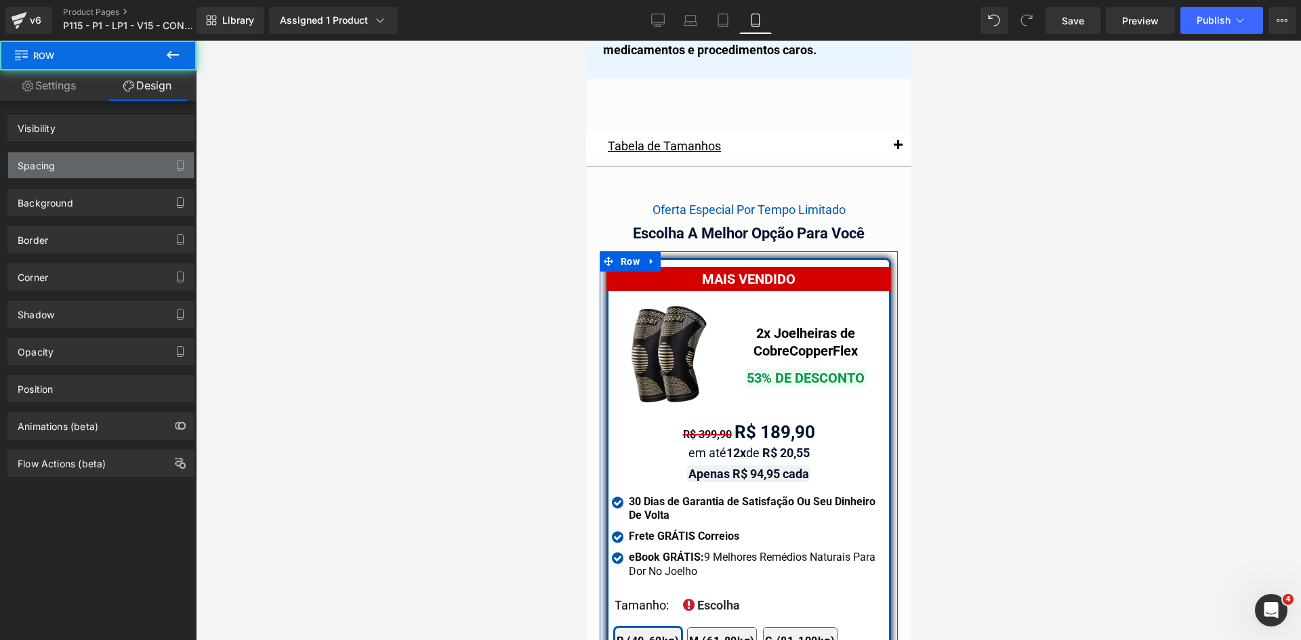
click at [45, 171] on div "Spacing" at bounding box center [36, 161] width 37 height 19
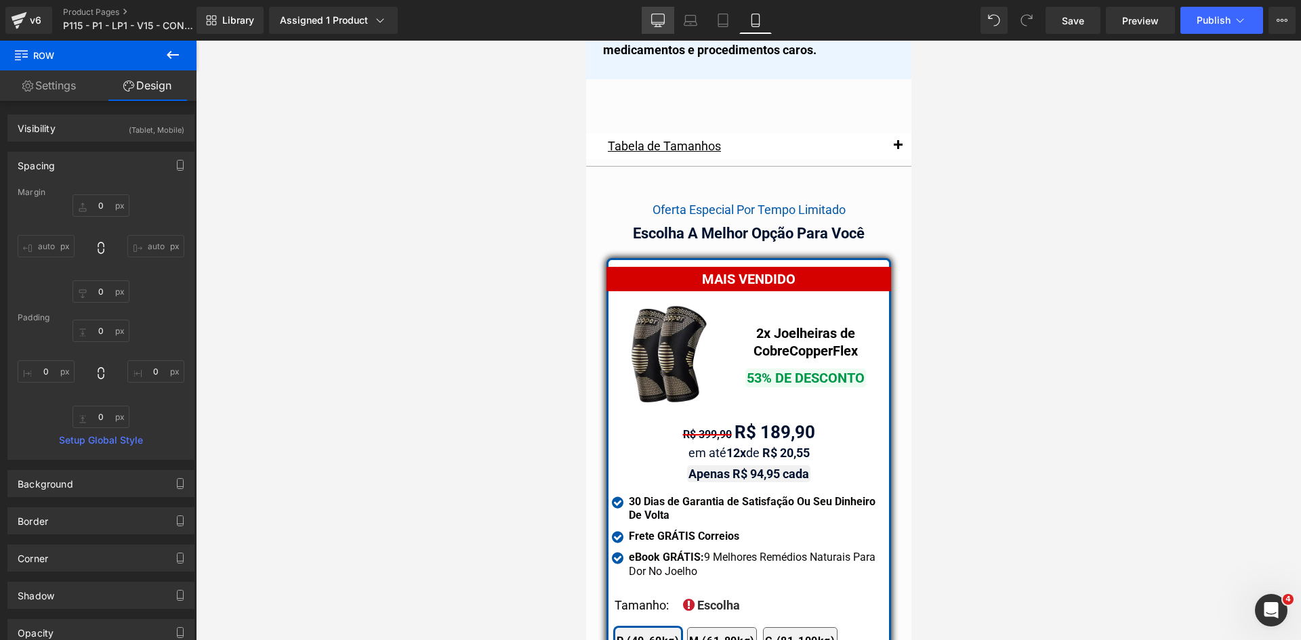
click at [642, 17] on link "Desktop" at bounding box center [658, 20] width 33 height 27
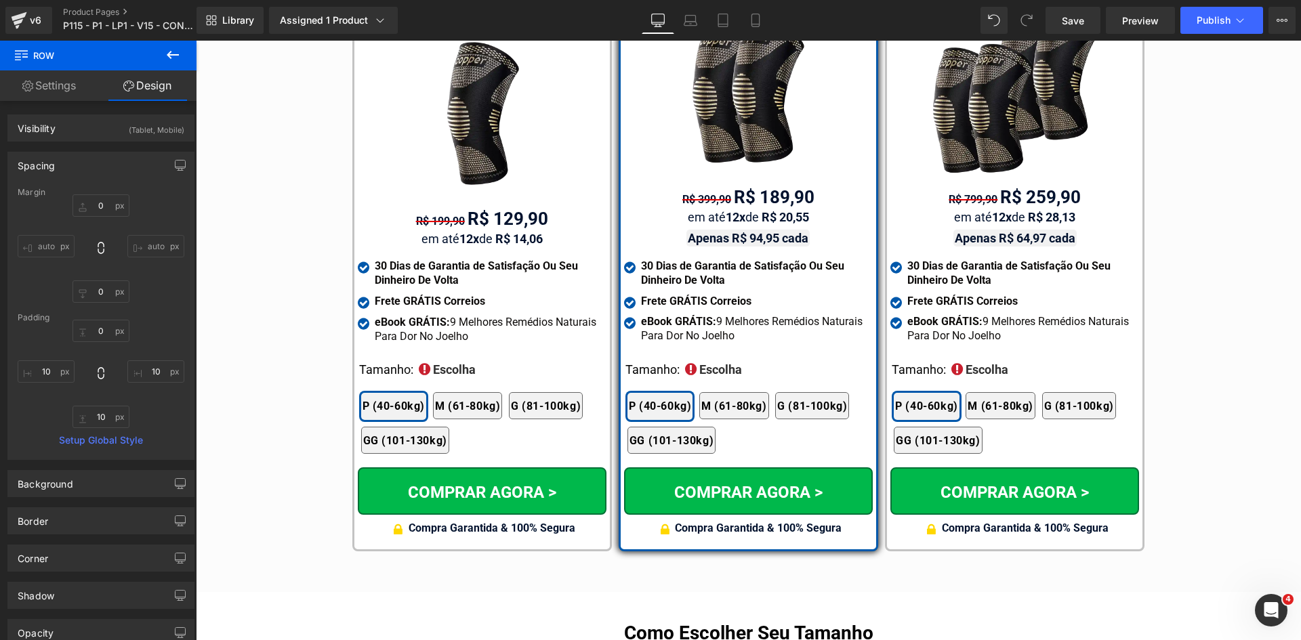
scroll to position [7637, 0]
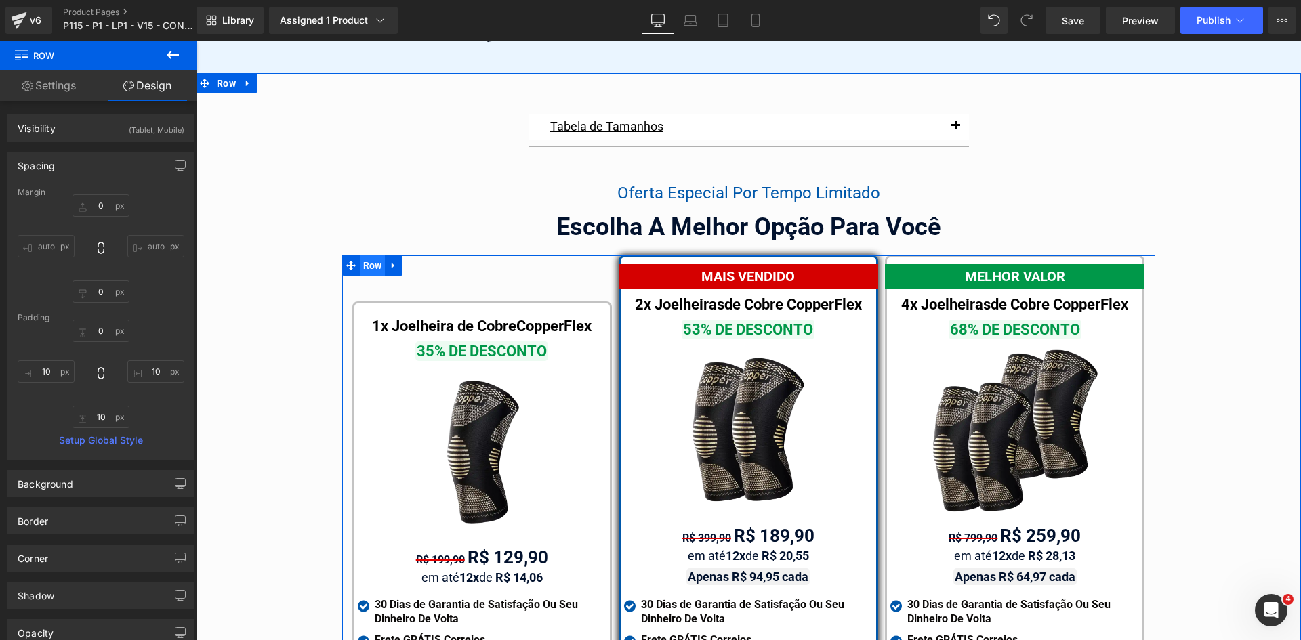
click at [360, 255] on span "Row" at bounding box center [373, 265] width 26 height 20
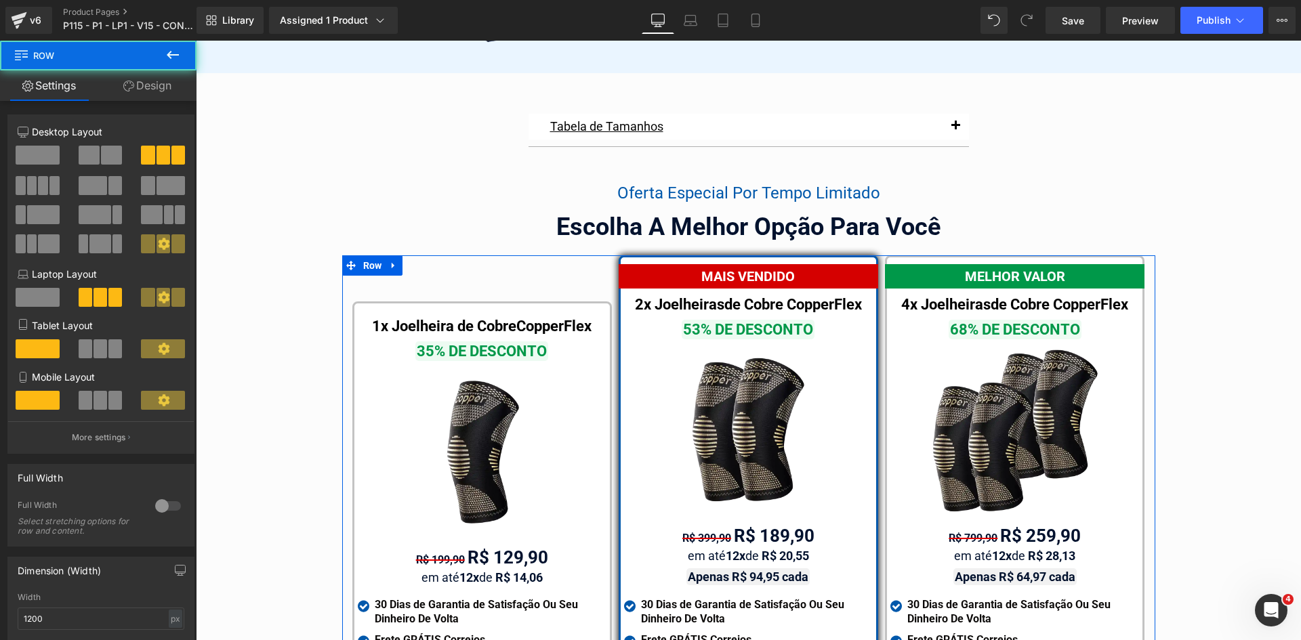
click at [140, 89] on link "Design" at bounding box center [147, 85] width 98 height 30
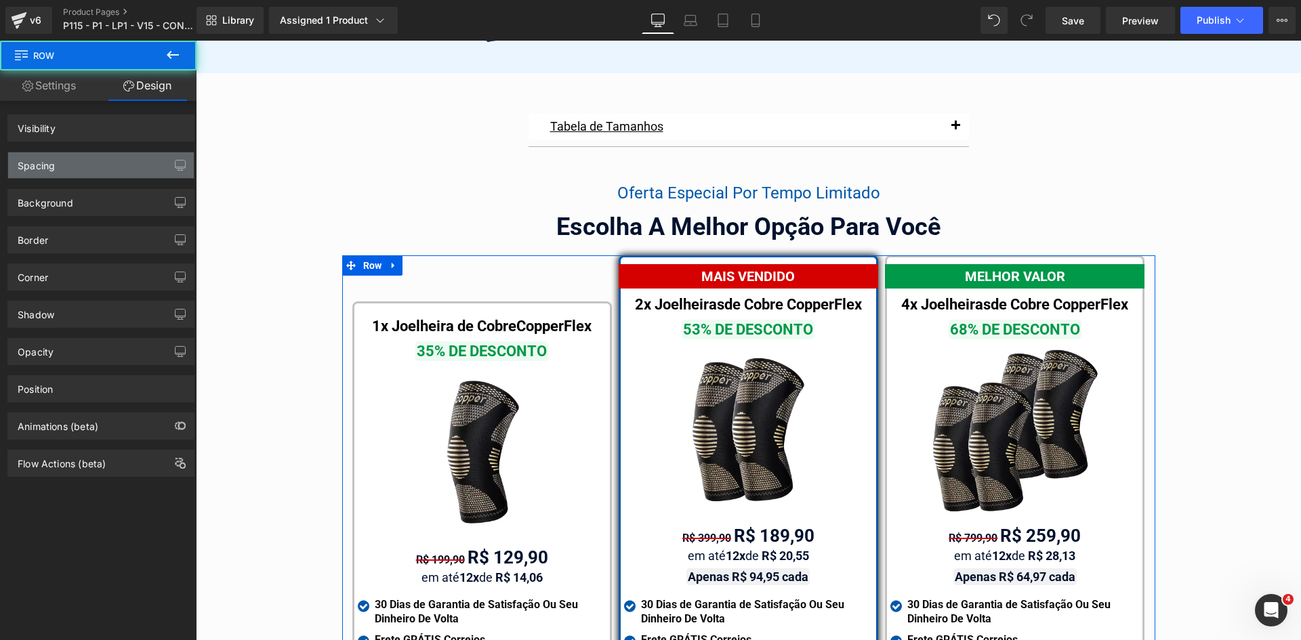
click at [55, 167] on div "Spacing" at bounding box center [36, 161] width 37 height 19
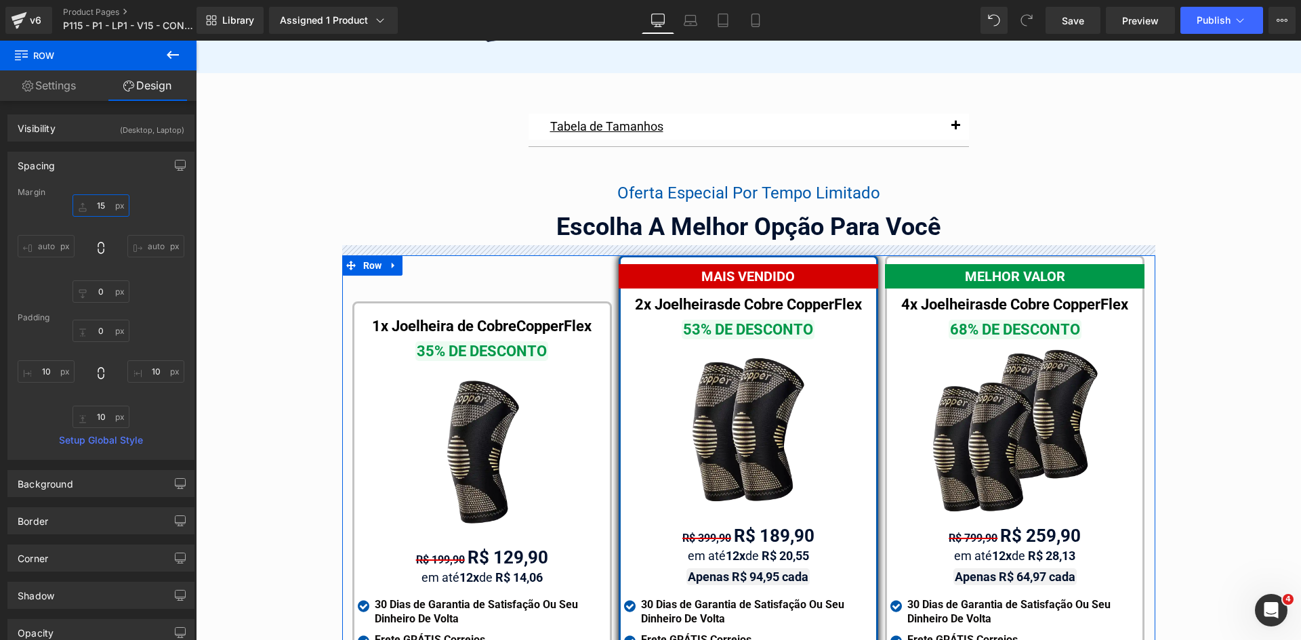
click at [100, 208] on input "text" at bounding box center [100, 205] width 57 height 22
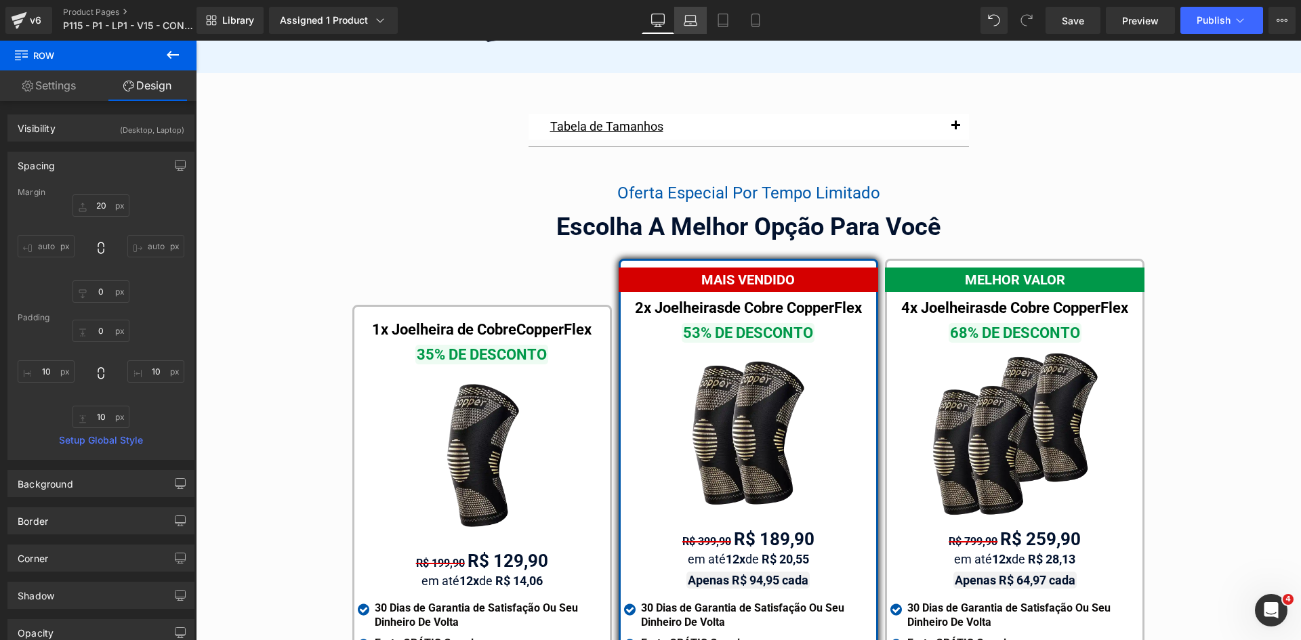
click at [684, 20] on icon at bounding box center [691, 21] width 14 height 14
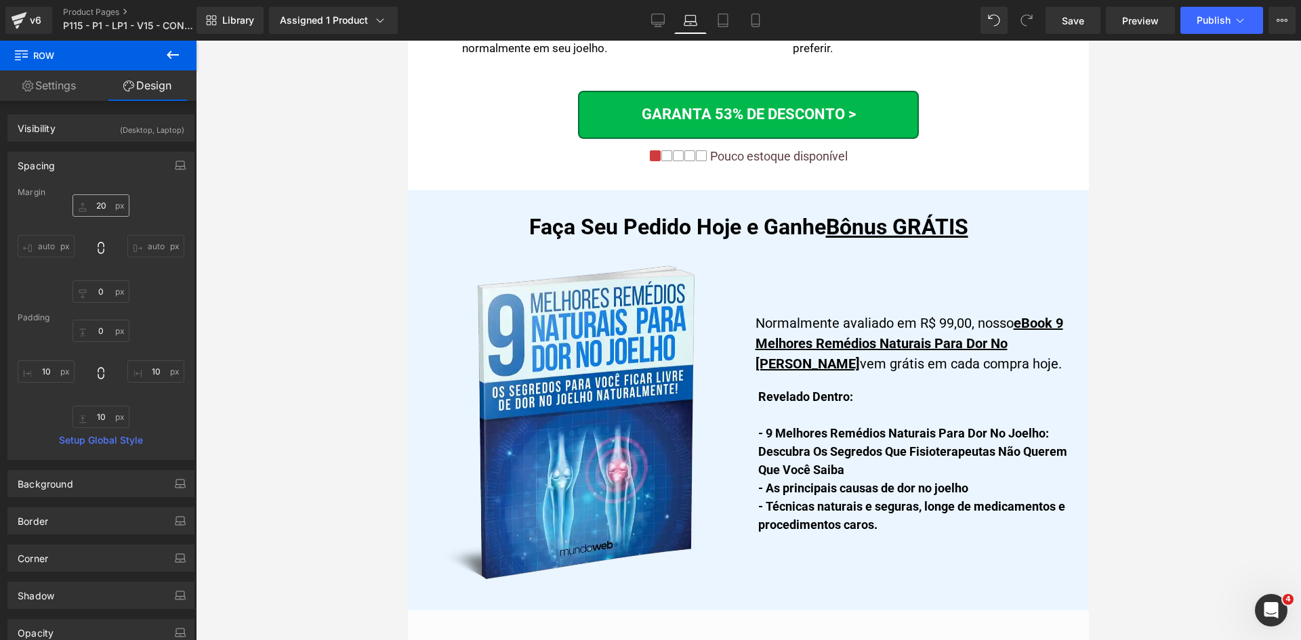
scroll to position [8176, 0]
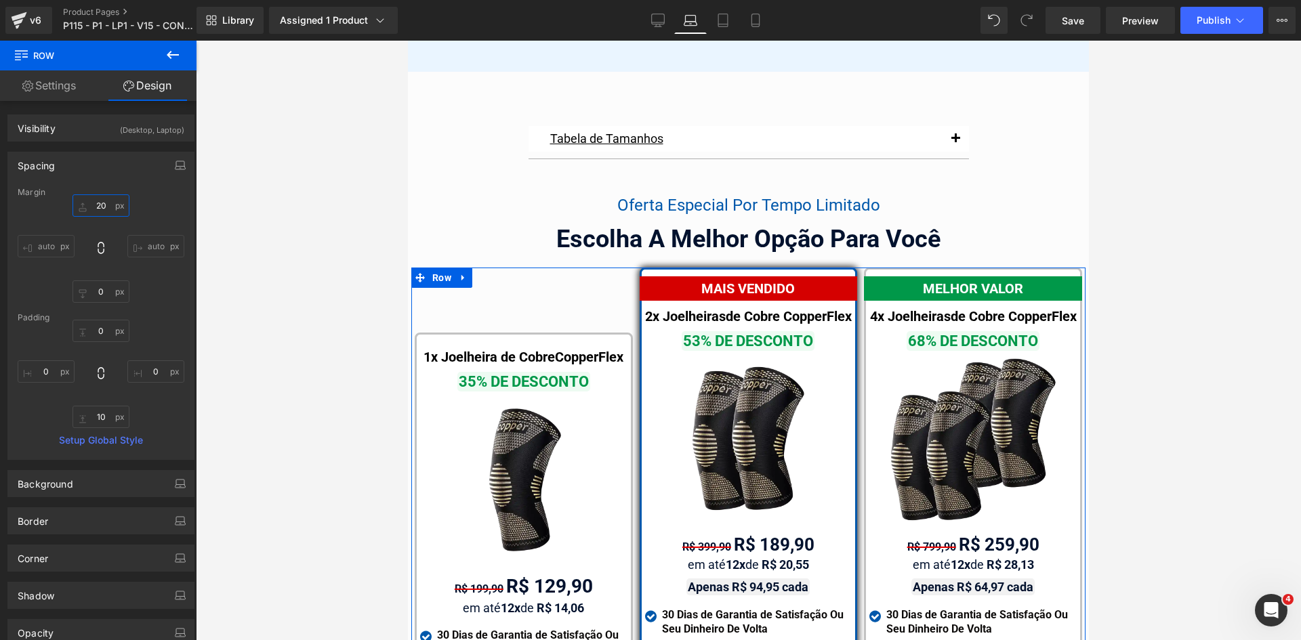
click at [104, 211] on input "20" at bounding box center [100, 205] width 57 height 22
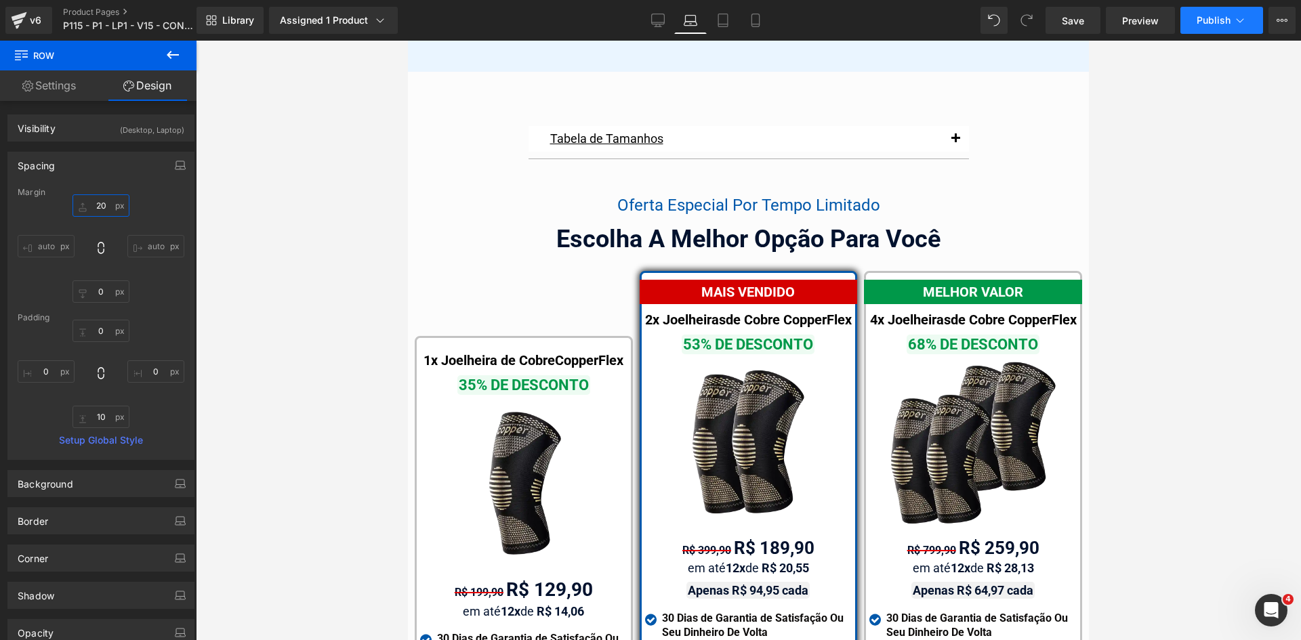
type input "20"
click at [1213, 16] on span "Publish" at bounding box center [1214, 20] width 34 height 11
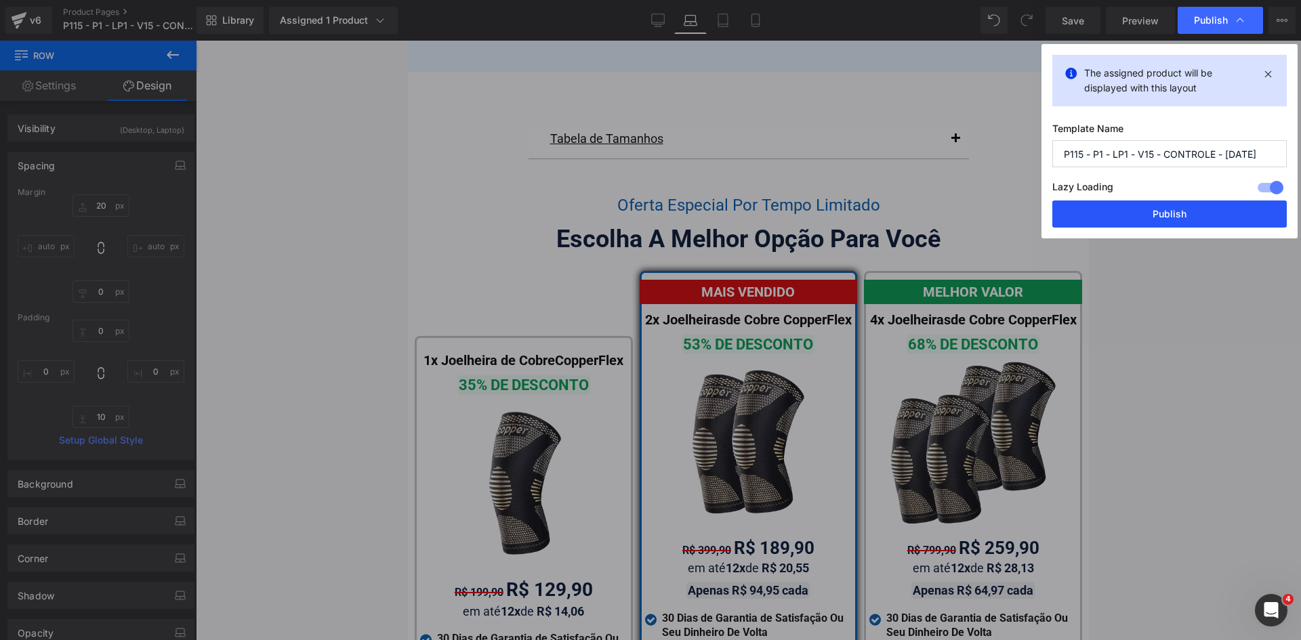
drag, startPoint x: 1162, startPoint y: 215, endPoint x: 578, endPoint y: 146, distance: 588.1
click at [1162, 215] on button "Publish" at bounding box center [1169, 214] width 234 height 27
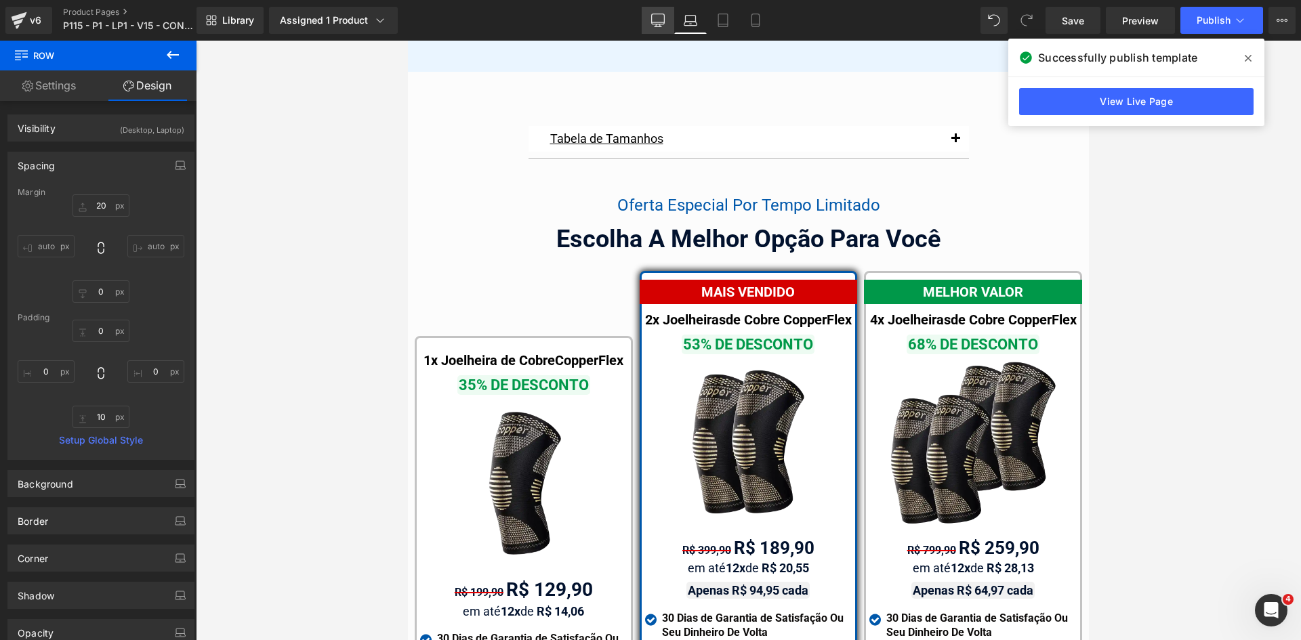
click at [659, 24] on icon at bounding box center [658, 19] width 13 height 10
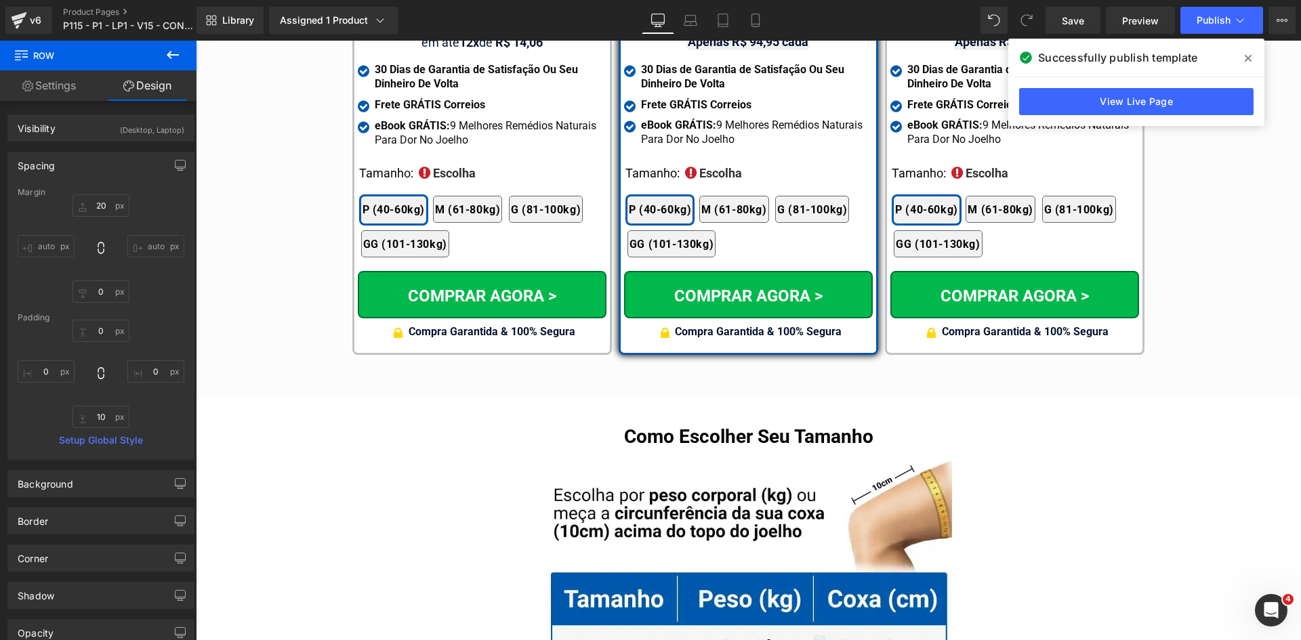
scroll to position [7634, 0]
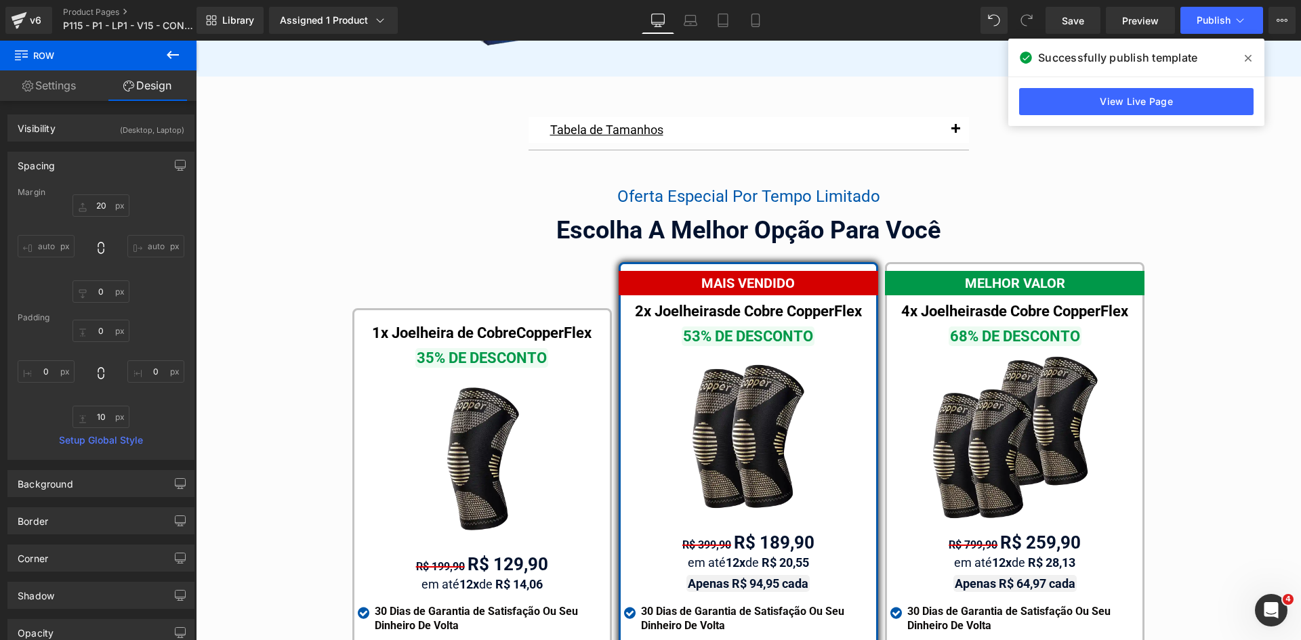
drag, startPoint x: 1245, startPoint y: 59, endPoint x: 1104, endPoint y: 205, distance: 202.2
click at [1245, 59] on icon at bounding box center [1248, 58] width 7 height 11
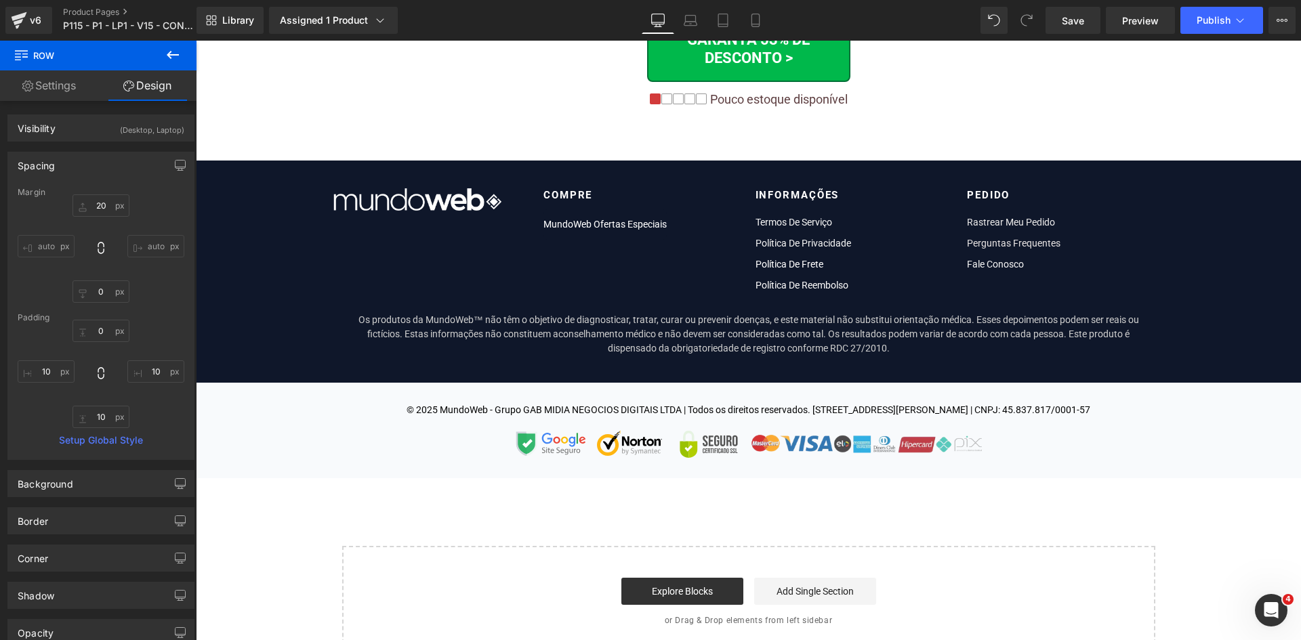
drag, startPoint x: 1300, startPoint y: 457, endPoint x: 226, endPoint y: 52, distance: 1147.6
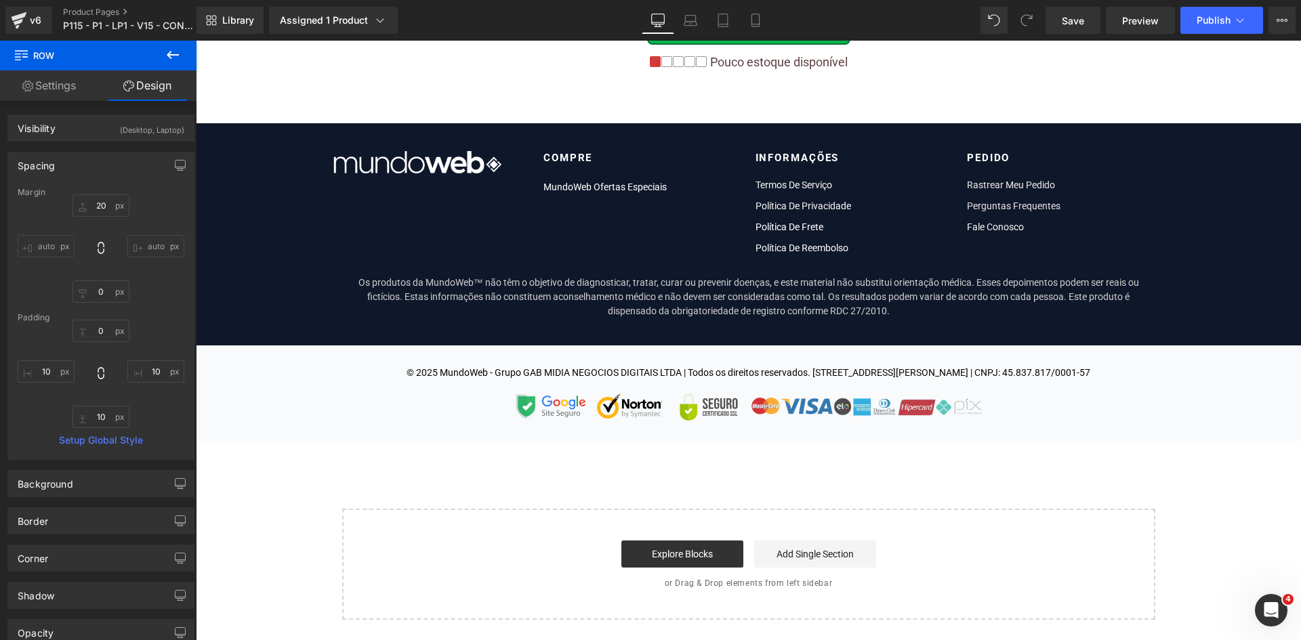
scroll to position [10407, 0]
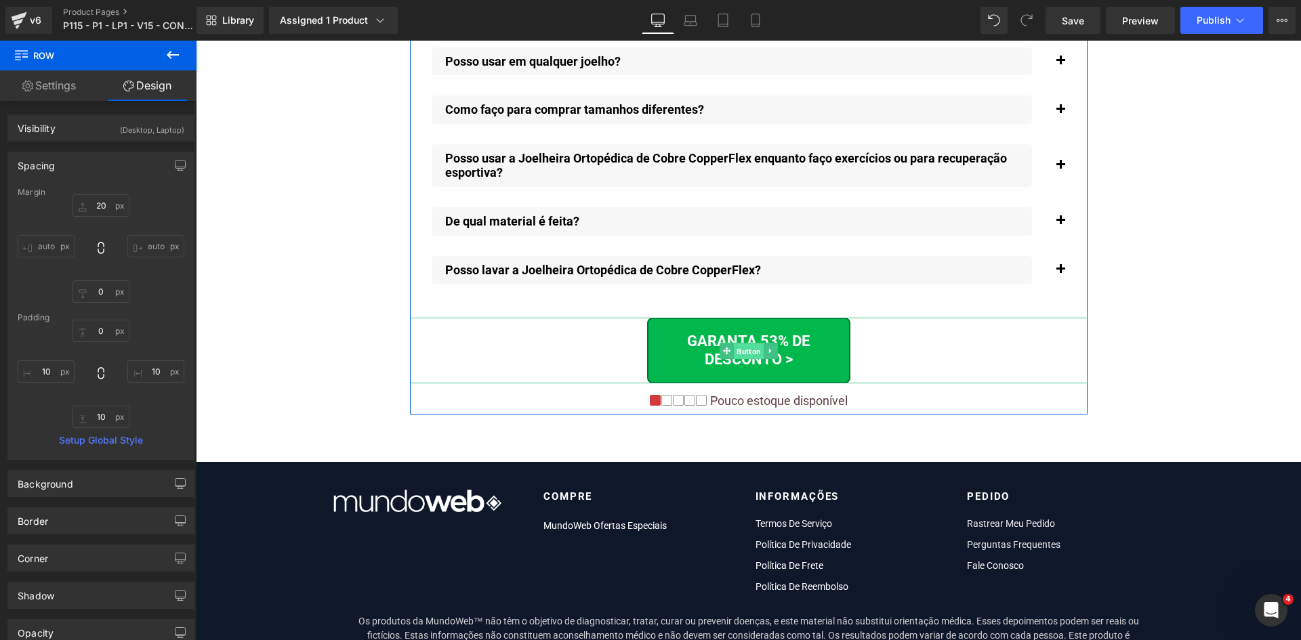
click at [743, 343] on span "Button" at bounding box center [749, 351] width 30 height 16
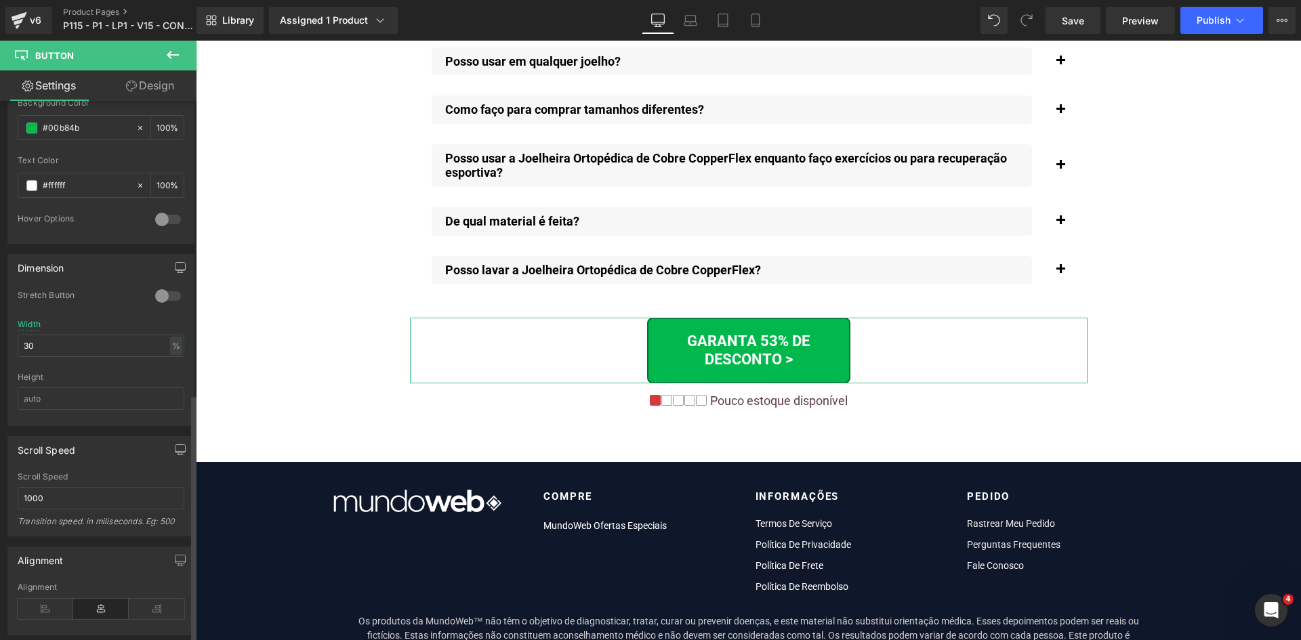
scroll to position [745, 0]
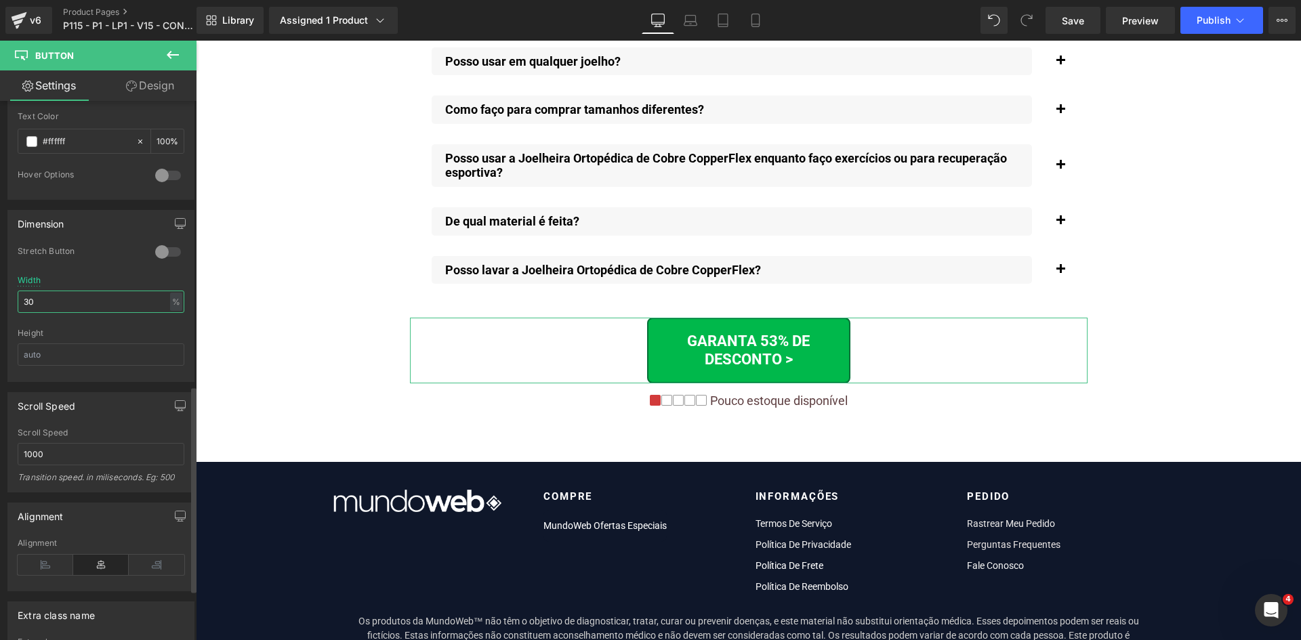
drag, startPoint x: 55, startPoint y: 306, endPoint x: 0, endPoint y: 304, distance: 54.9
click at [0, 304] on div "Dimension 0 Stretch Button 30% Width 30 % % px Height" at bounding box center [101, 291] width 203 height 182
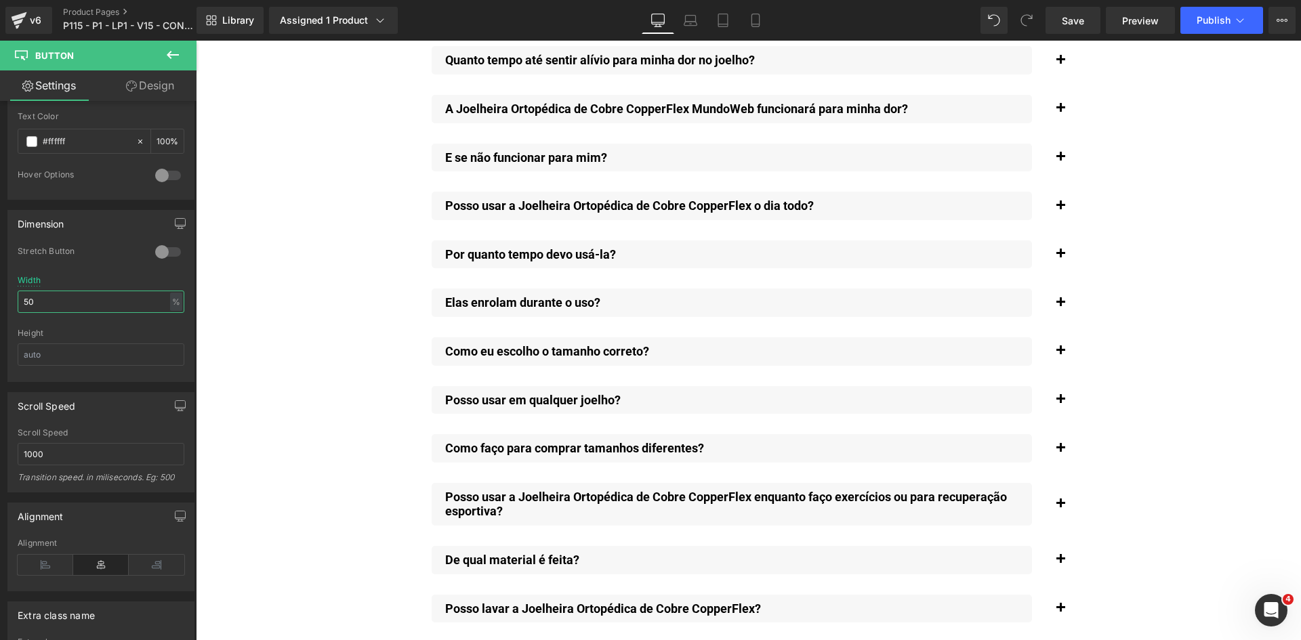
scroll to position [10542, 0]
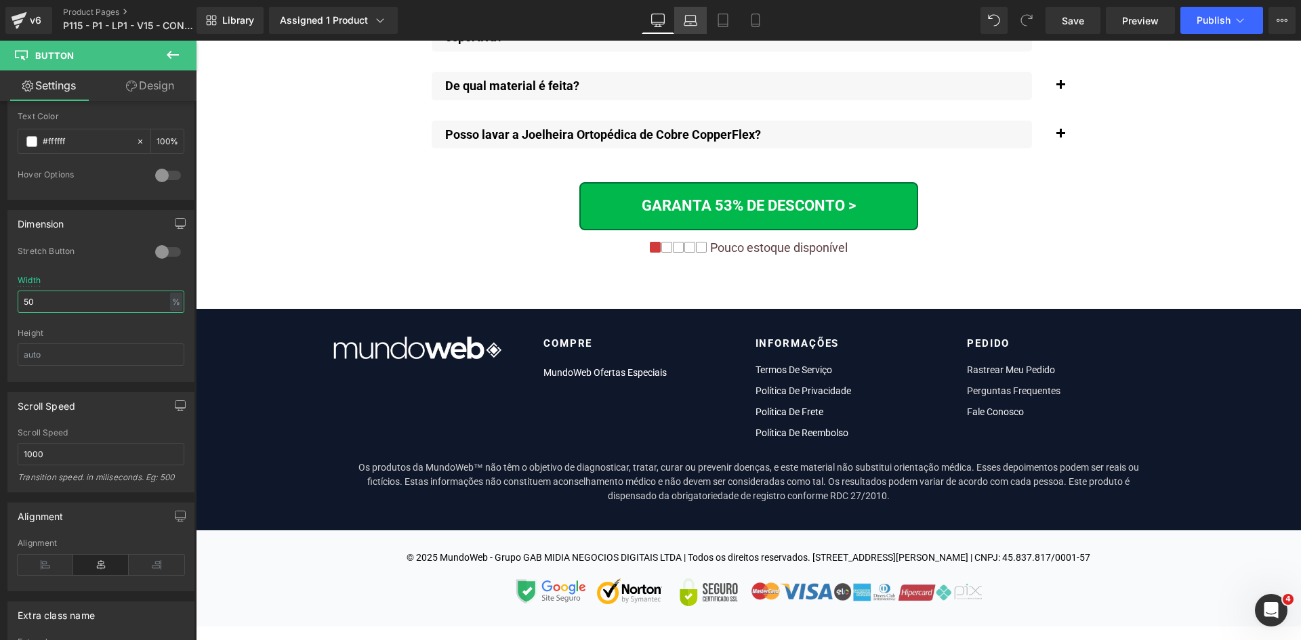
type input "50"
click at [684, 30] on link "Laptop" at bounding box center [690, 20] width 33 height 27
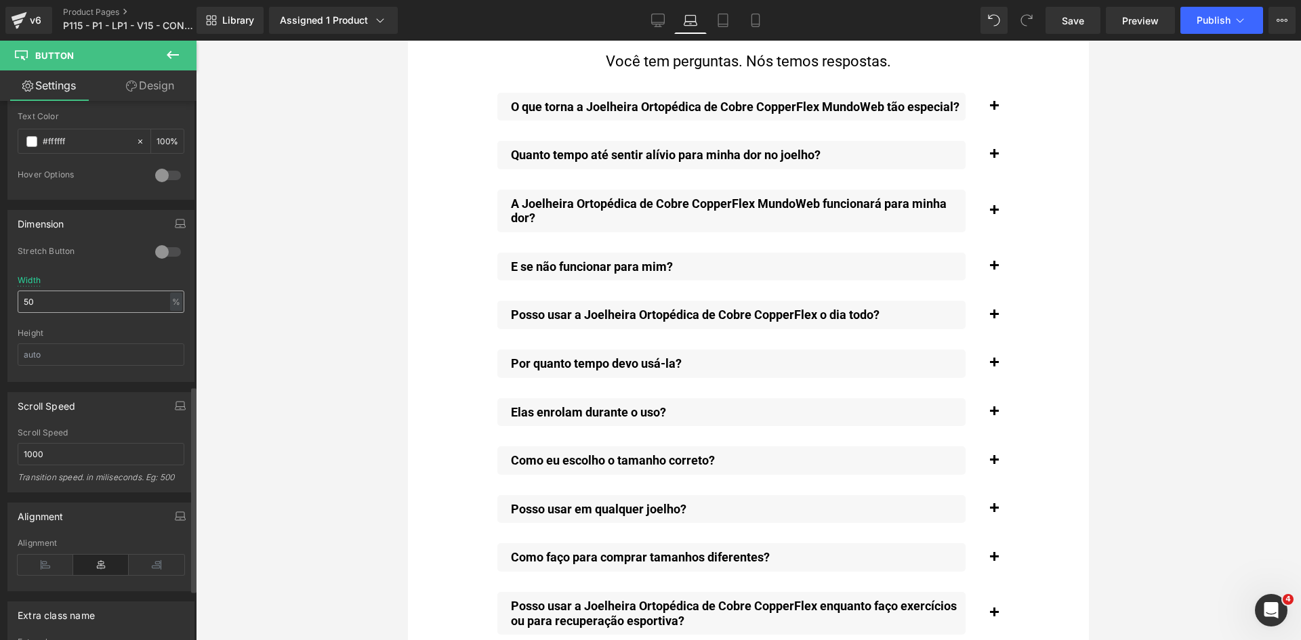
scroll to position [11131, 0]
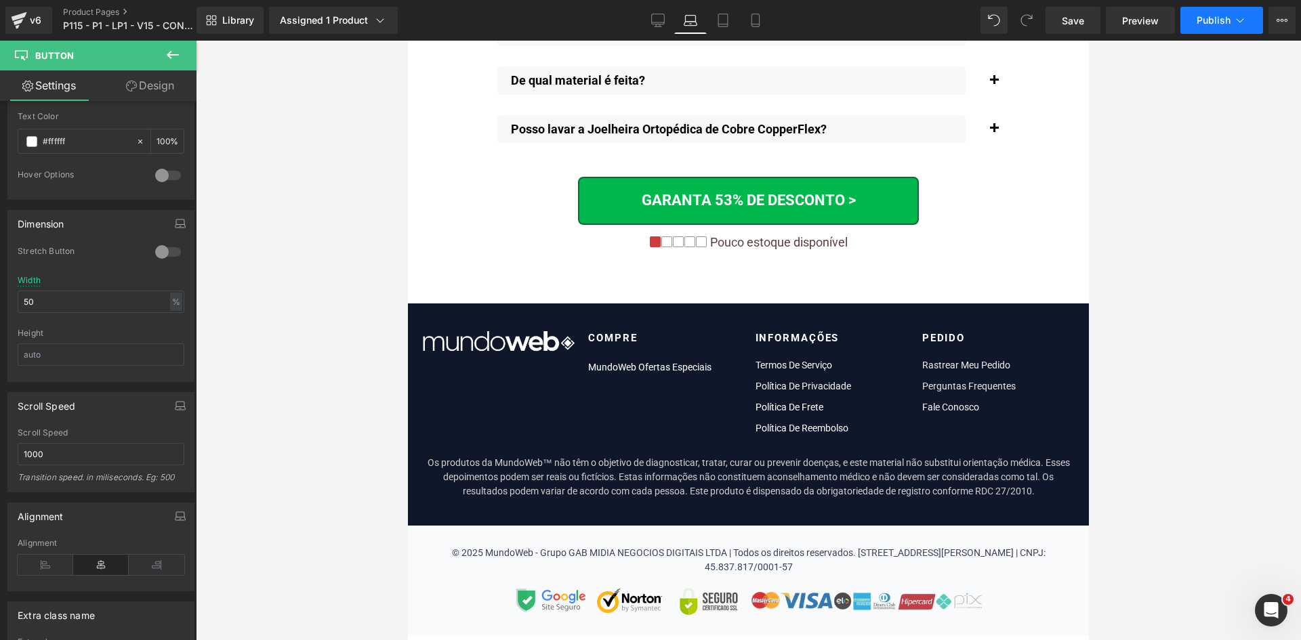
click at [1211, 26] on button "Publish" at bounding box center [1221, 20] width 83 height 27
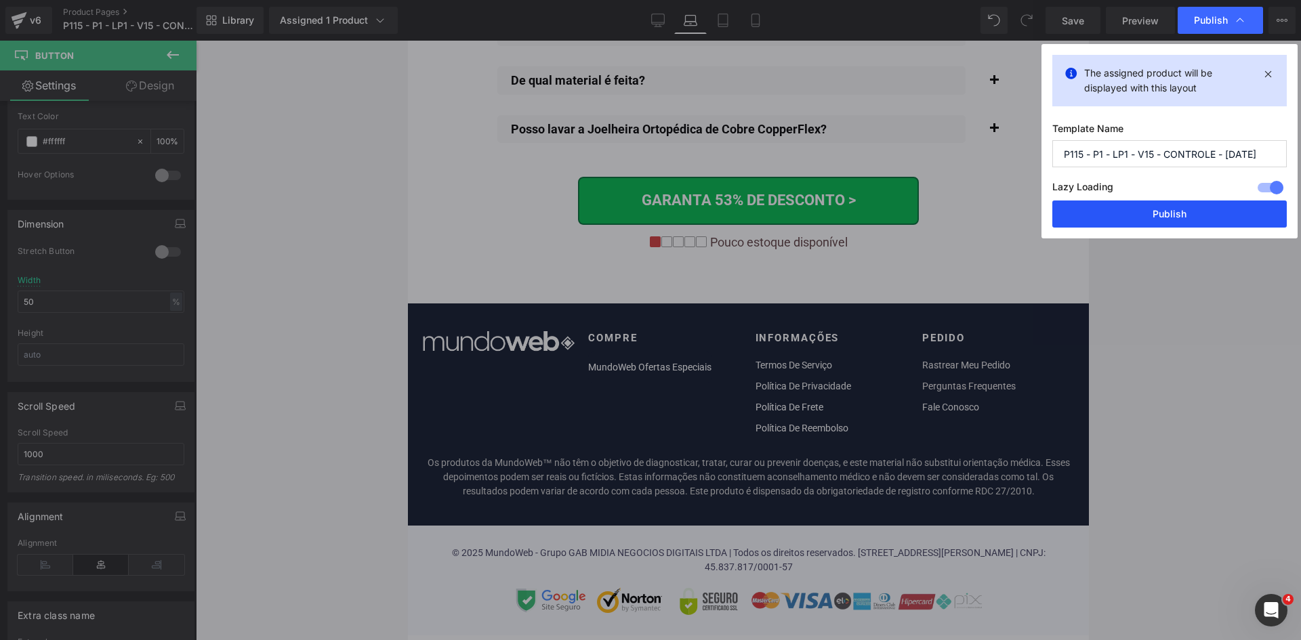
click at [1158, 222] on button "Publish" at bounding box center [1169, 214] width 234 height 27
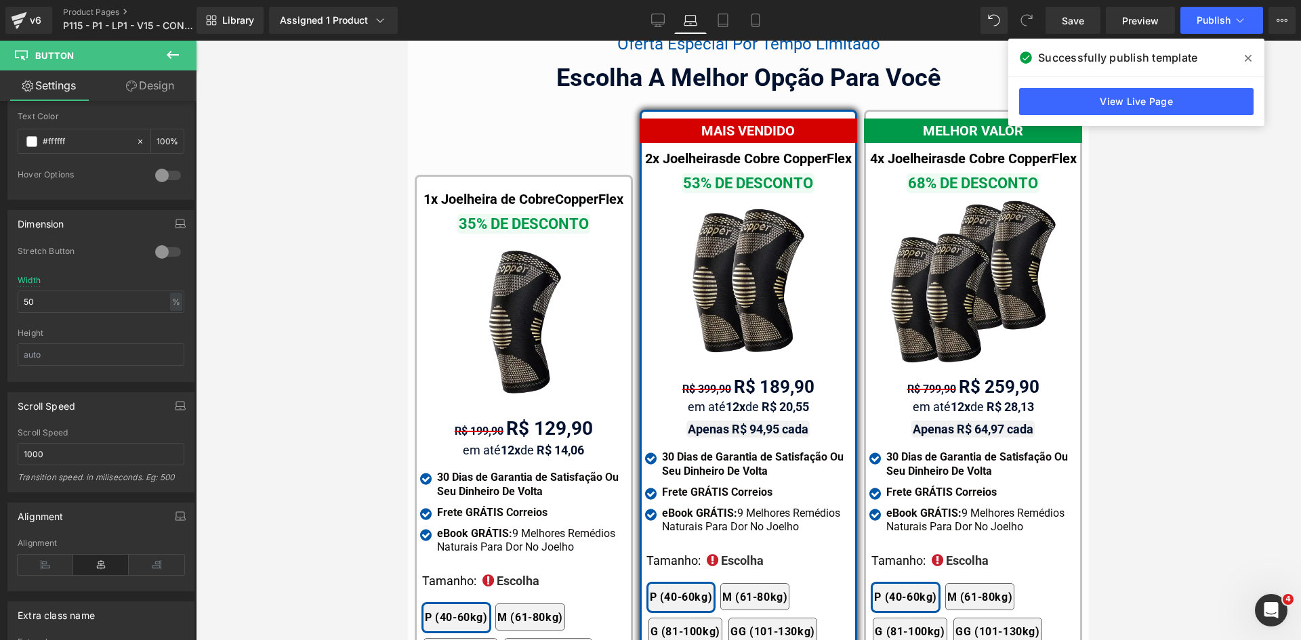
scroll to position [8150, 0]
